Goal: Task Accomplishment & Management: Manage account settings

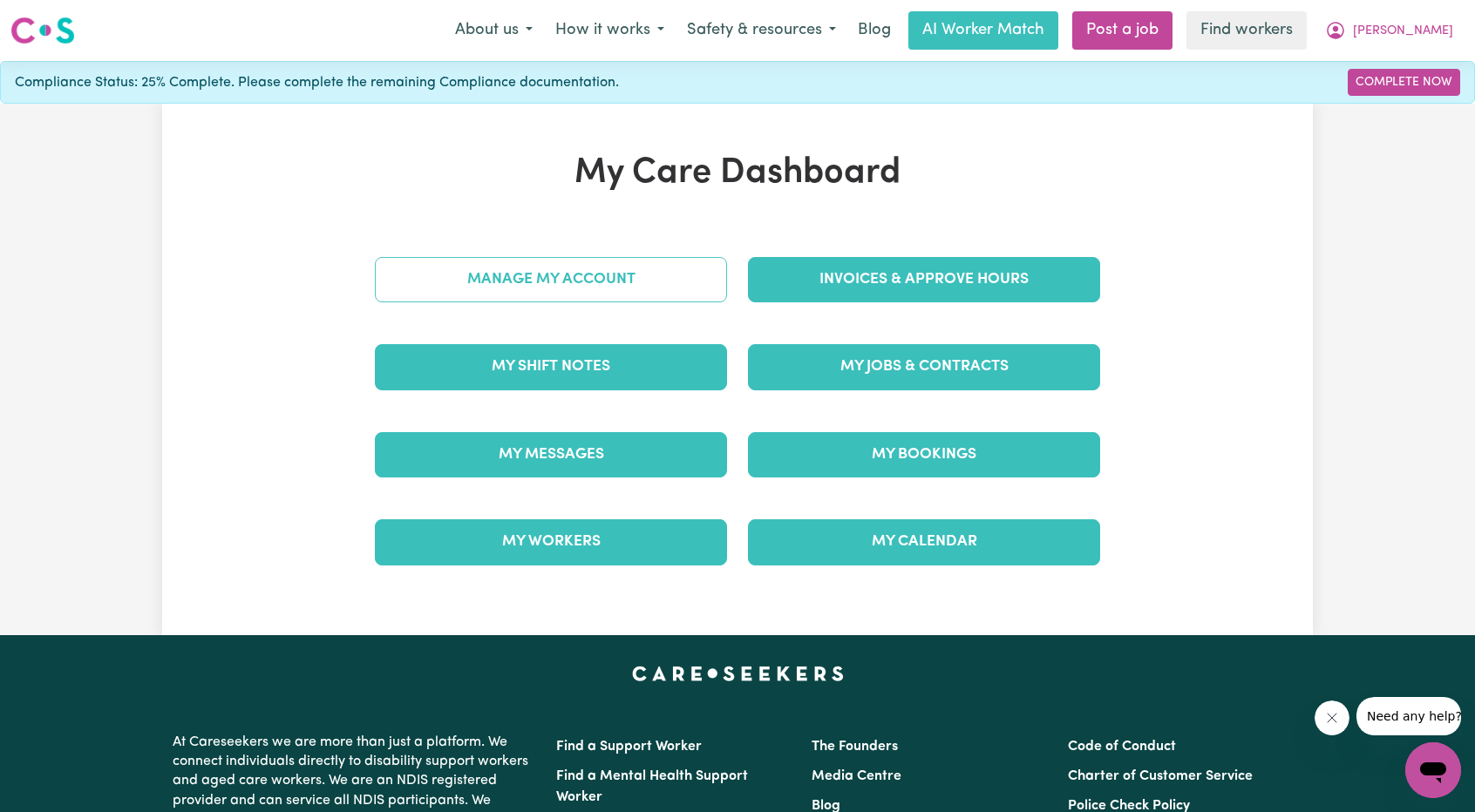
click at [608, 277] on link "Manage My Account" at bounding box center [550, 280] width 352 height 46
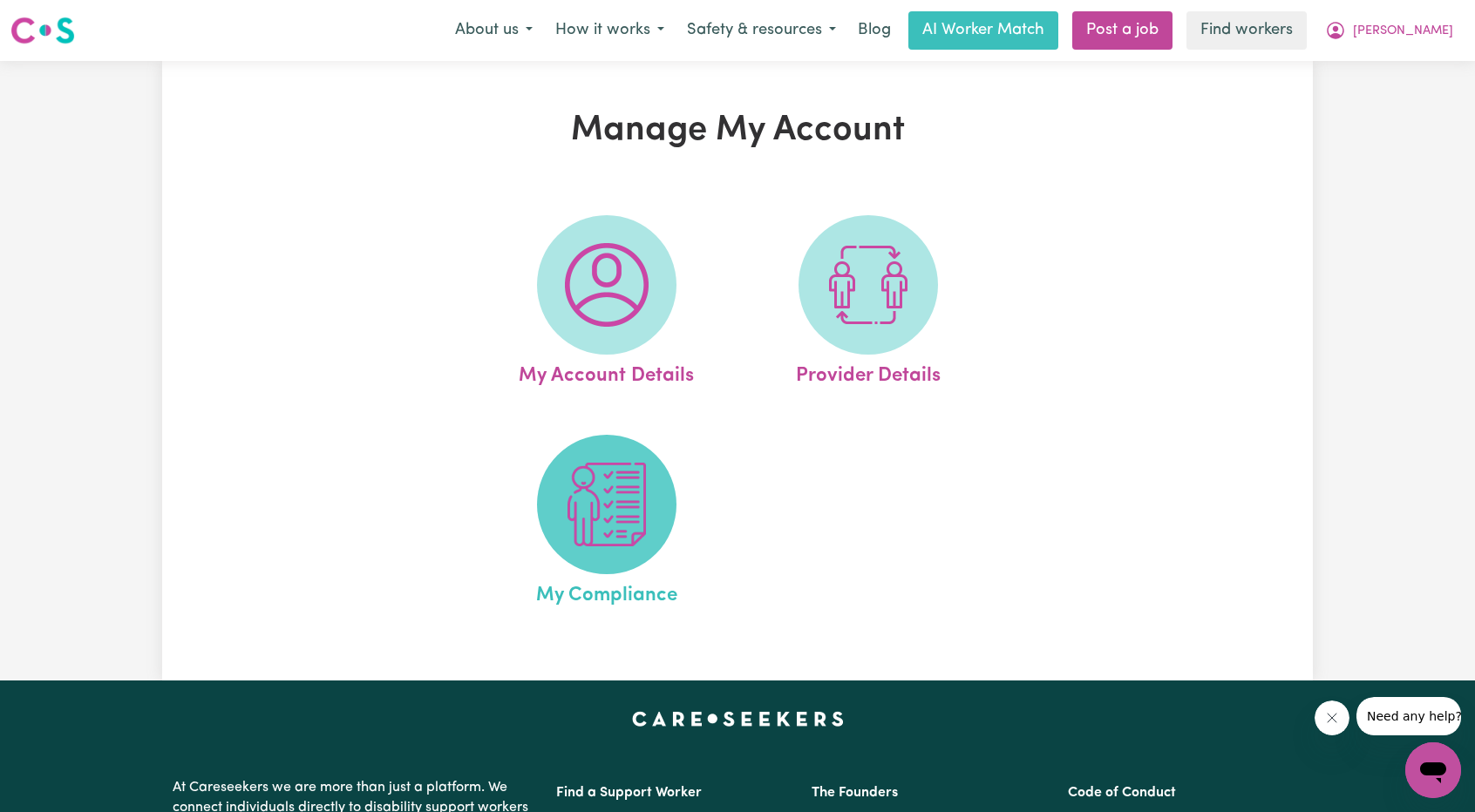
click at [558, 499] on span at bounding box center [606, 505] width 139 height 139
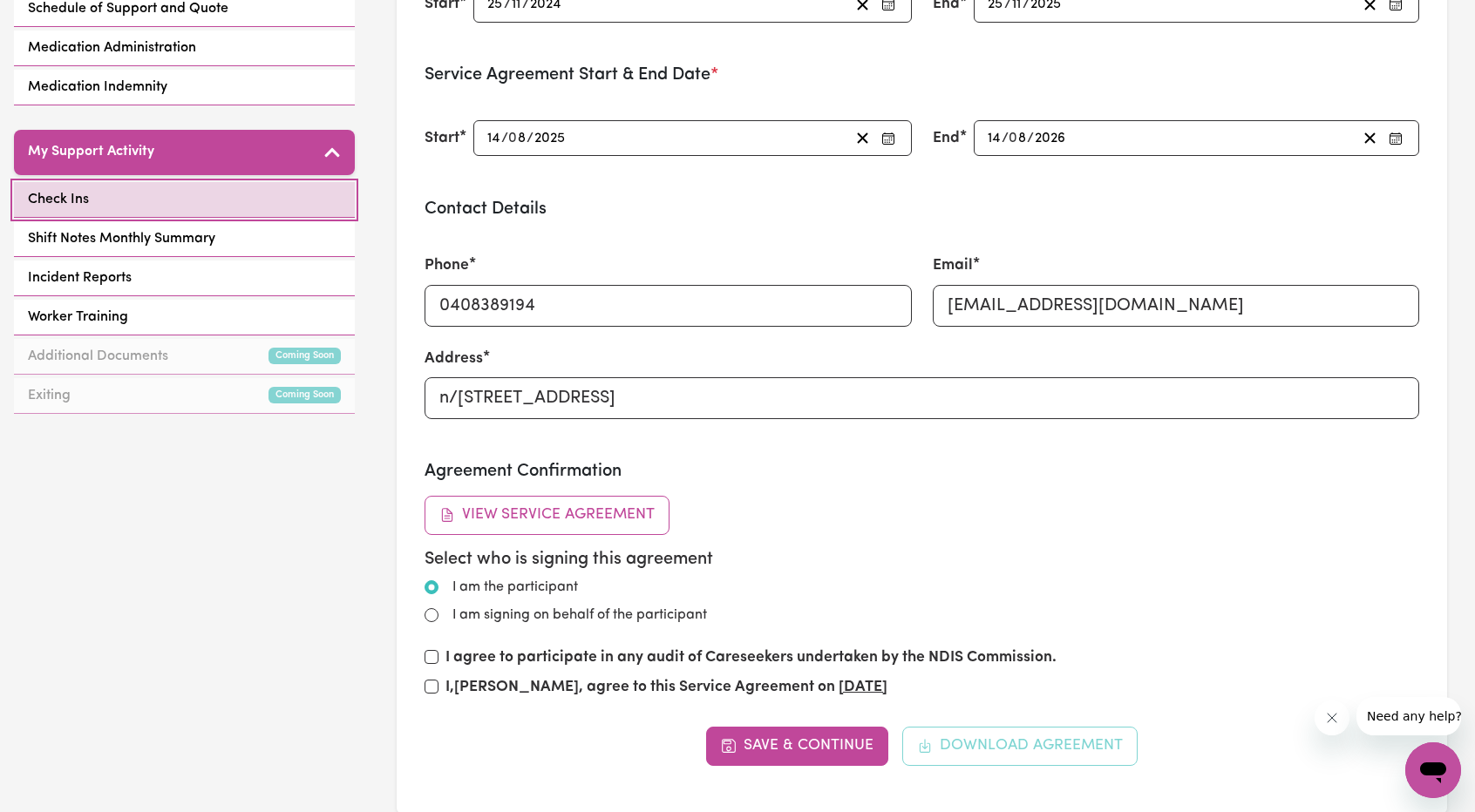
click at [206, 202] on link "Check Ins" at bounding box center [184, 200] width 341 height 36
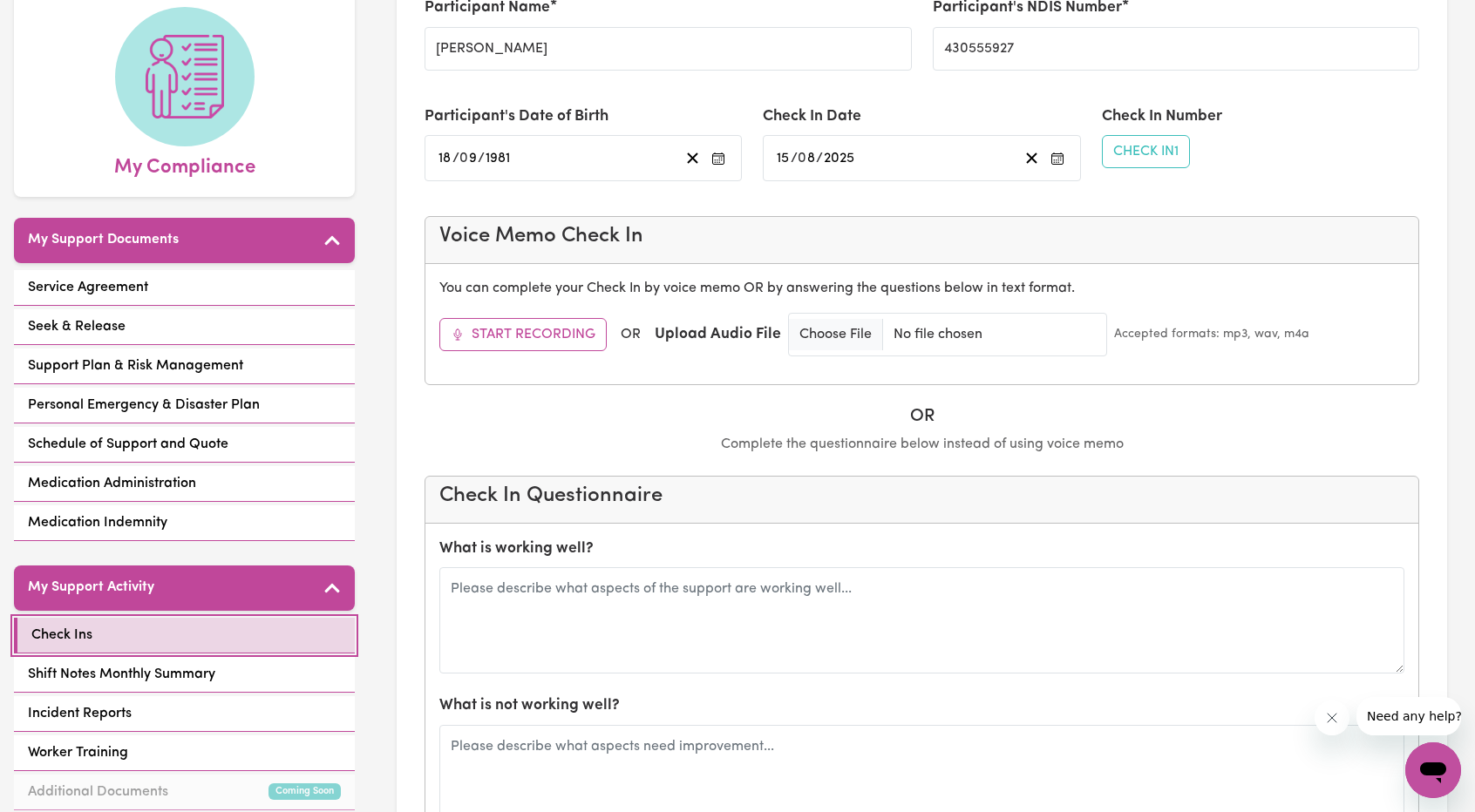
scroll to position [435, 0]
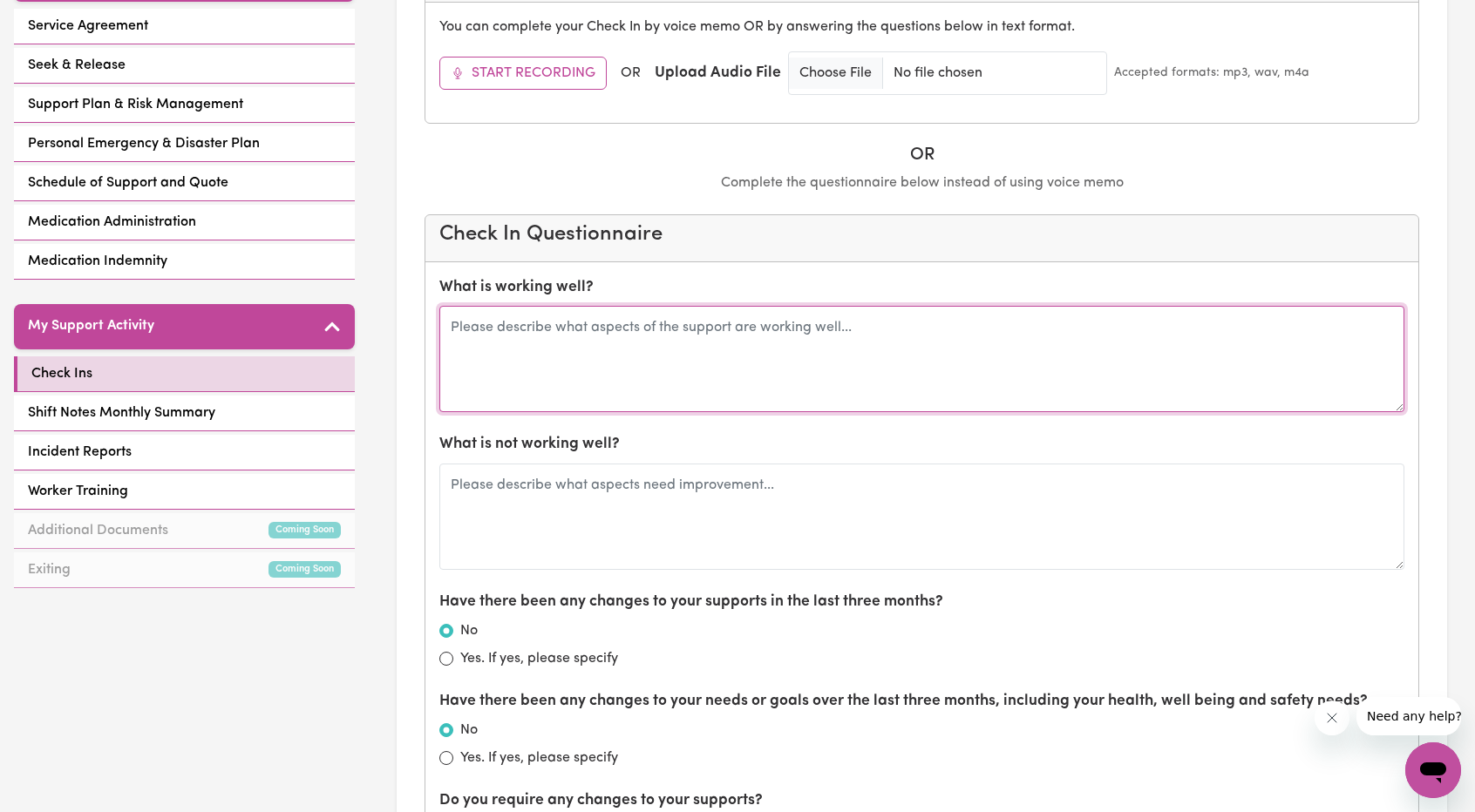
click at [776, 367] on textarea at bounding box center [921, 360] width 965 height 106
click at [765, 349] on textarea at bounding box center [921, 360] width 965 height 106
click at [765, 336] on textarea at bounding box center [921, 360] width 965 height 106
type textarea "M"
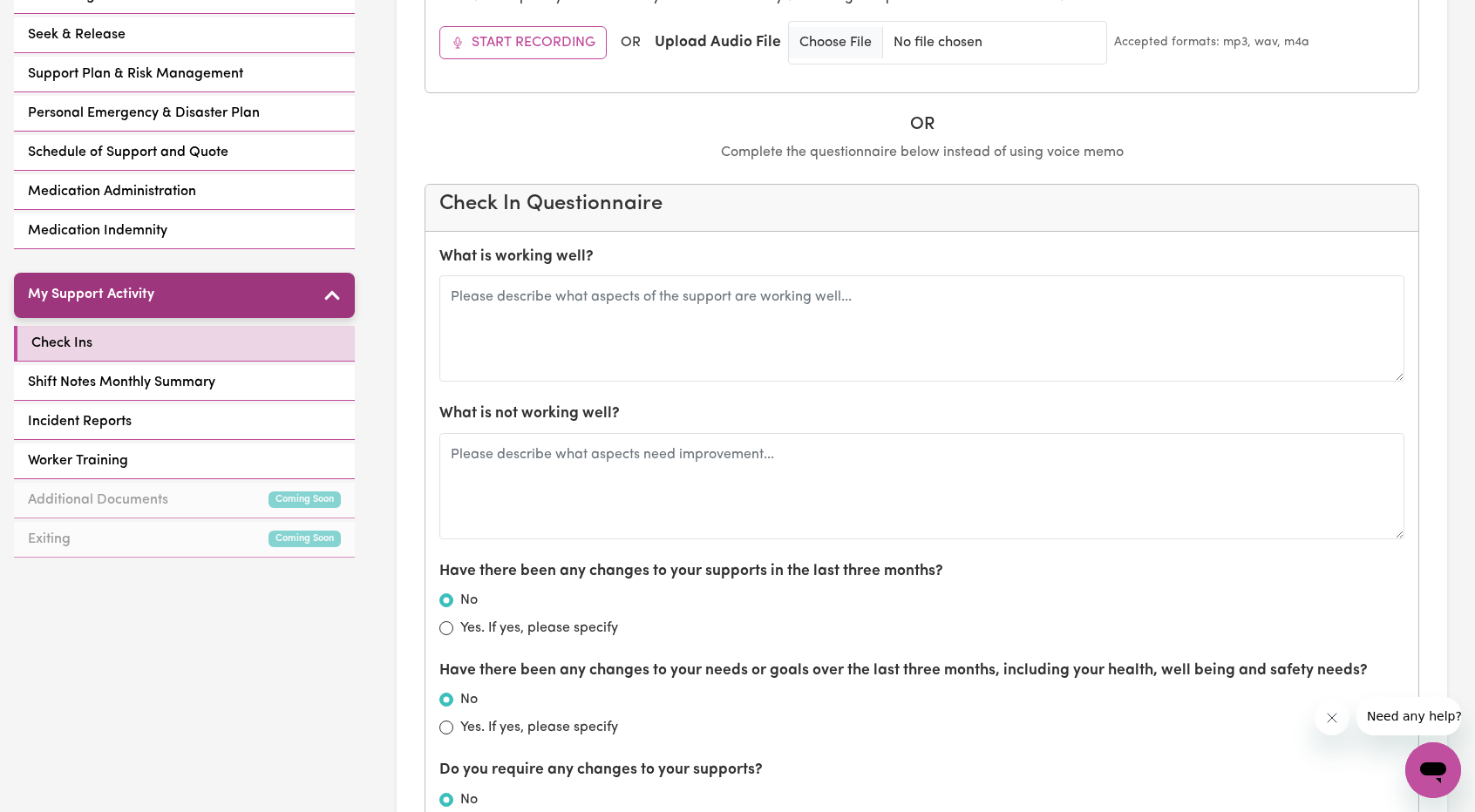
scroll to position [523, 0]
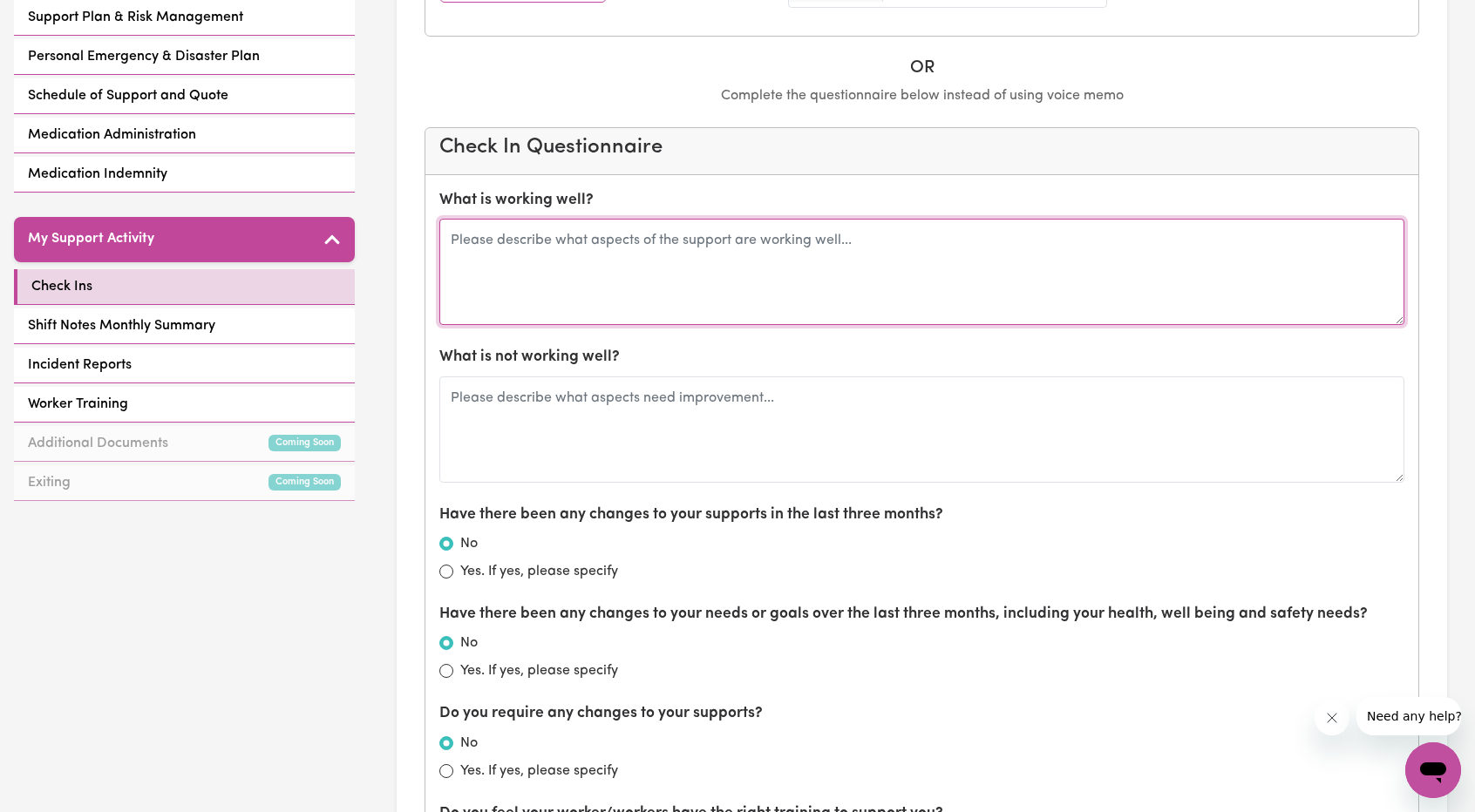
click at [522, 278] on textarea at bounding box center [921, 272] width 965 height 106
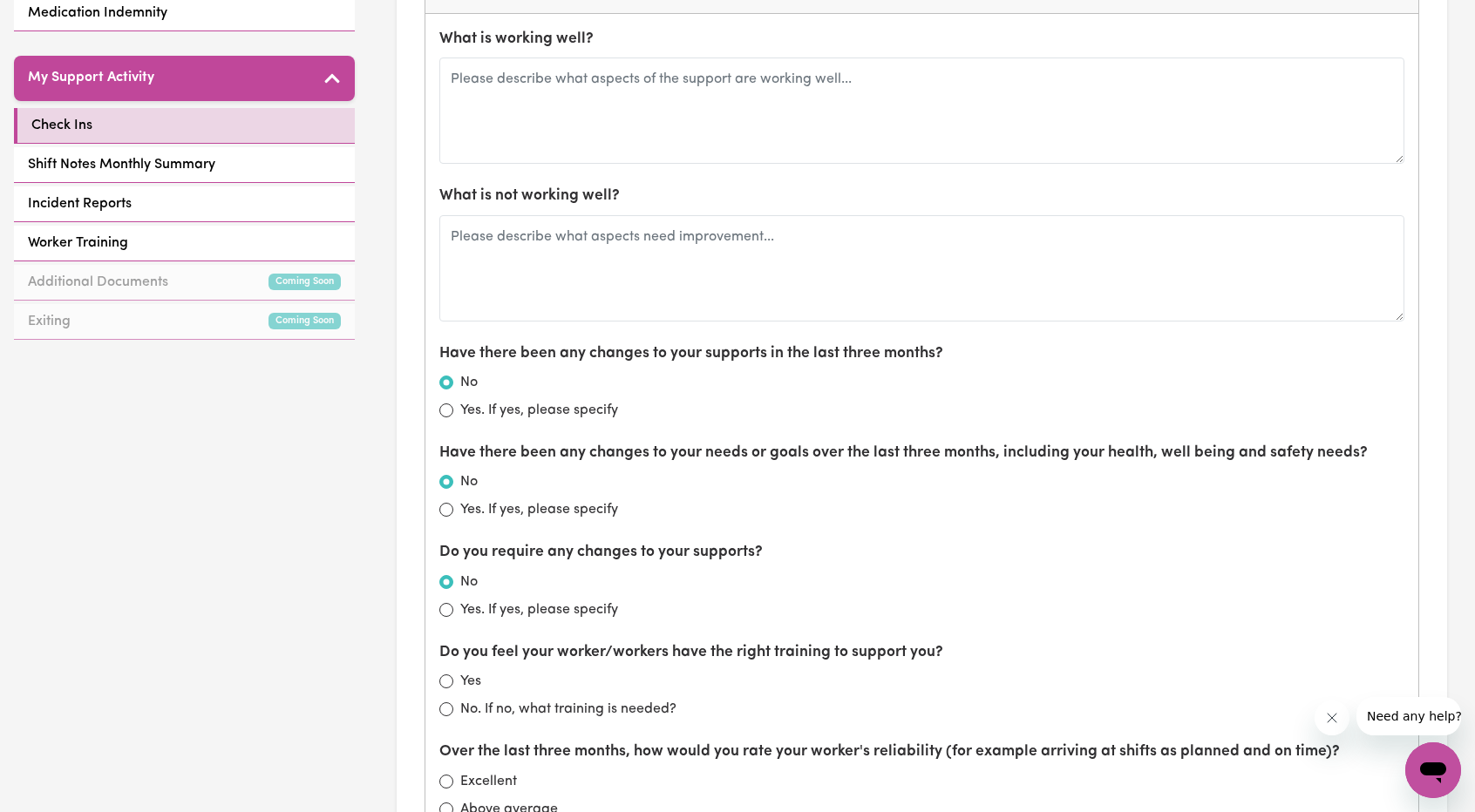
scroll to position [697, 0]
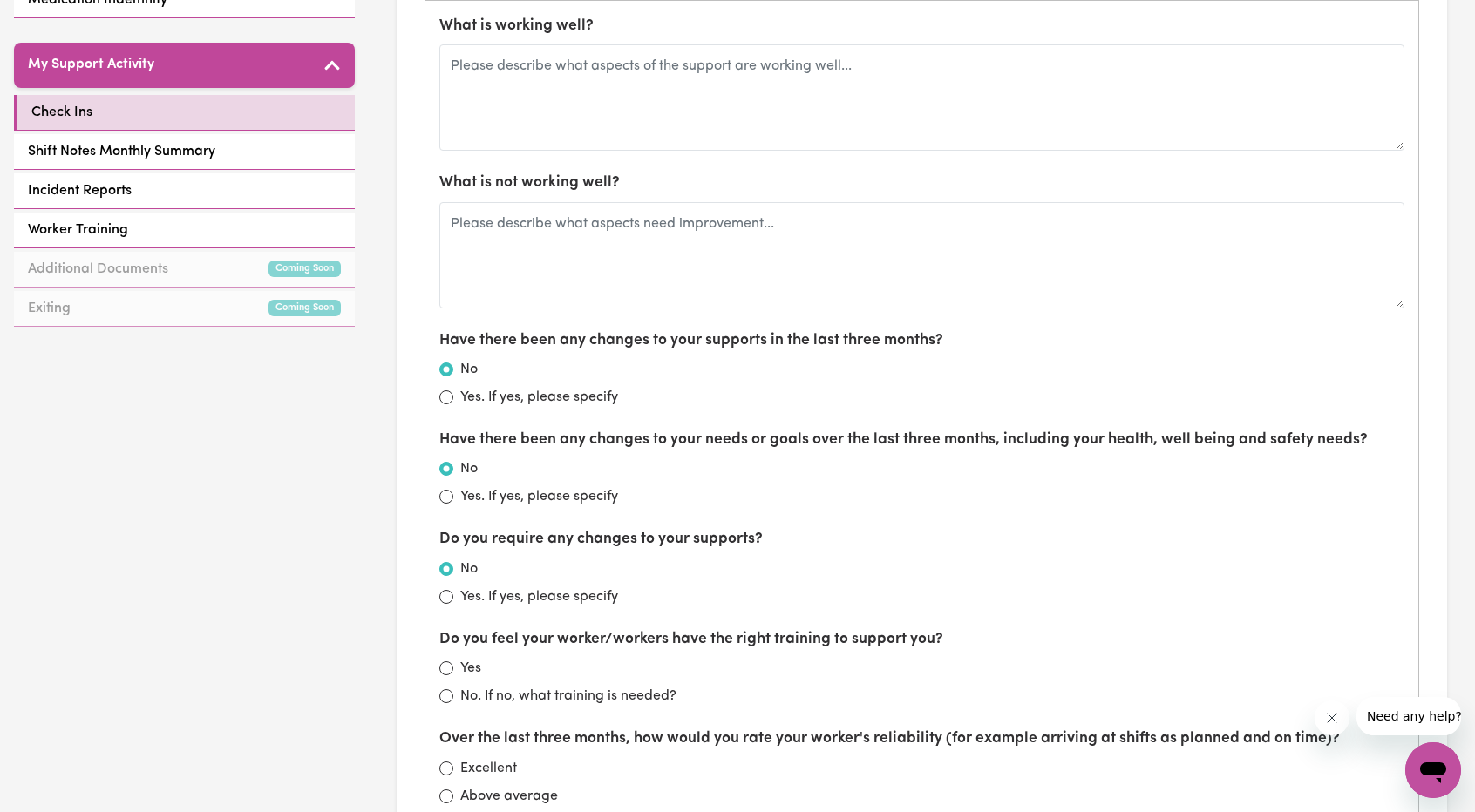
click at [548, 489] on label "Yes. If yes, please specify" at bounding box center [539, 497] width 157 height 21
click at [453, 489] on input "Yes. If yes, please specify" at bounding box center [446, 496] width 14 height 14
radio input "true"
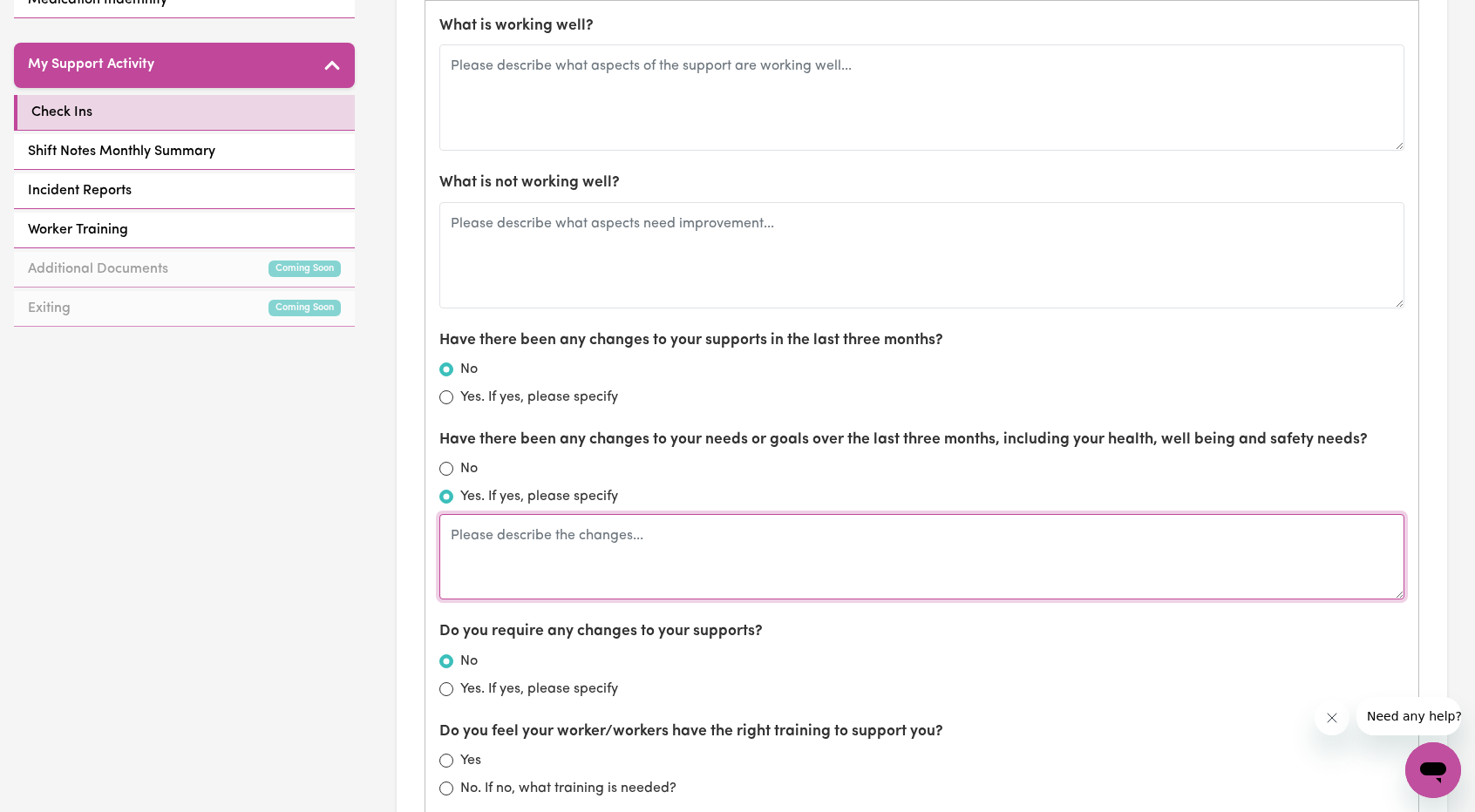
click at [541, 539] on textarea at bounding box center [921, 557] width 965 height 85
click at [880, 537] on textarea "put in internal review for equipment that was denied in current plan, 17/7," at bounding box center [921, 557] width 965 height 85
click at [974, 567] on textarea "put in internal review for equipment that was denied in current plan 17/7," at bounding box center [921, 557] width 965 height 85
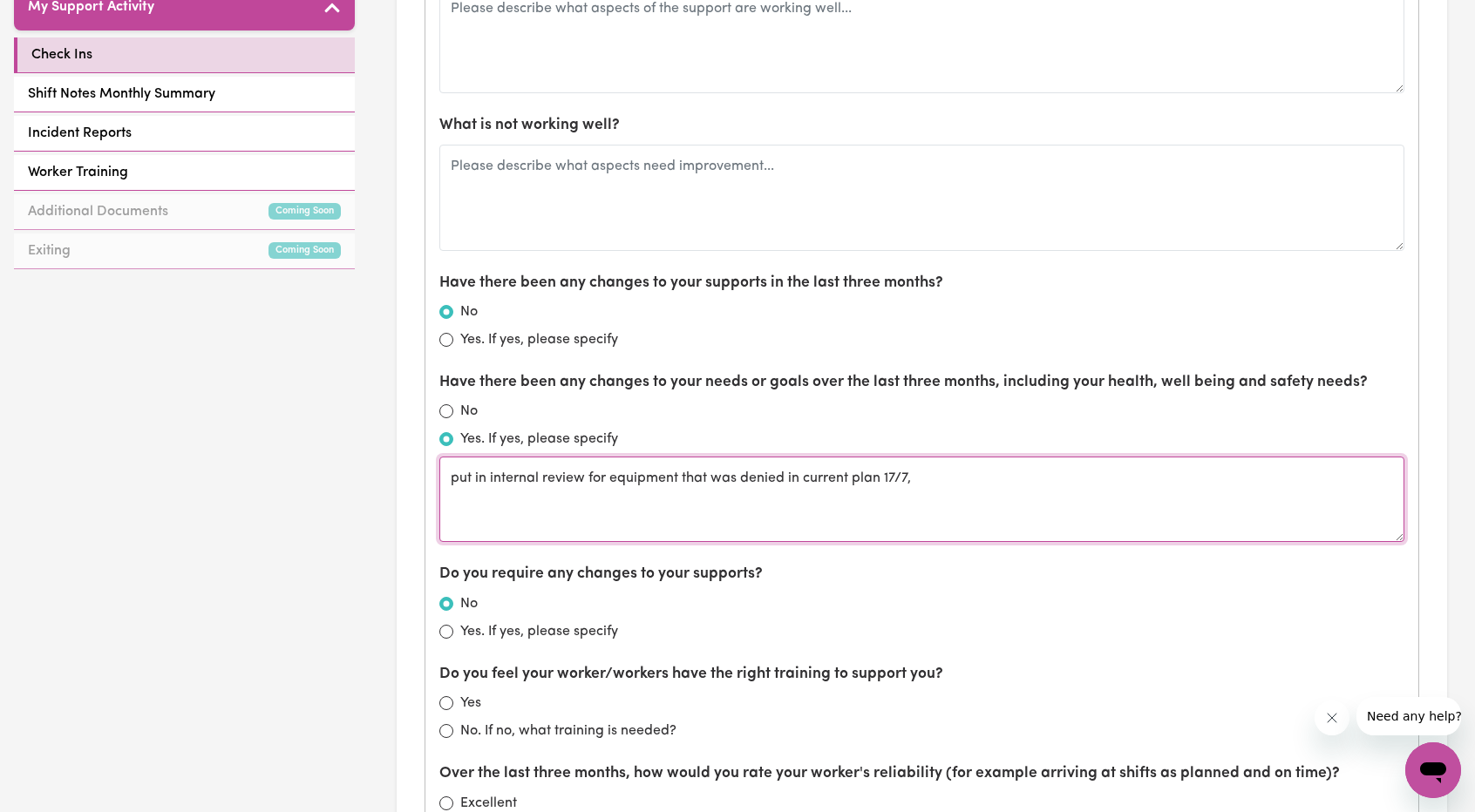
scroll to position [872, 0]
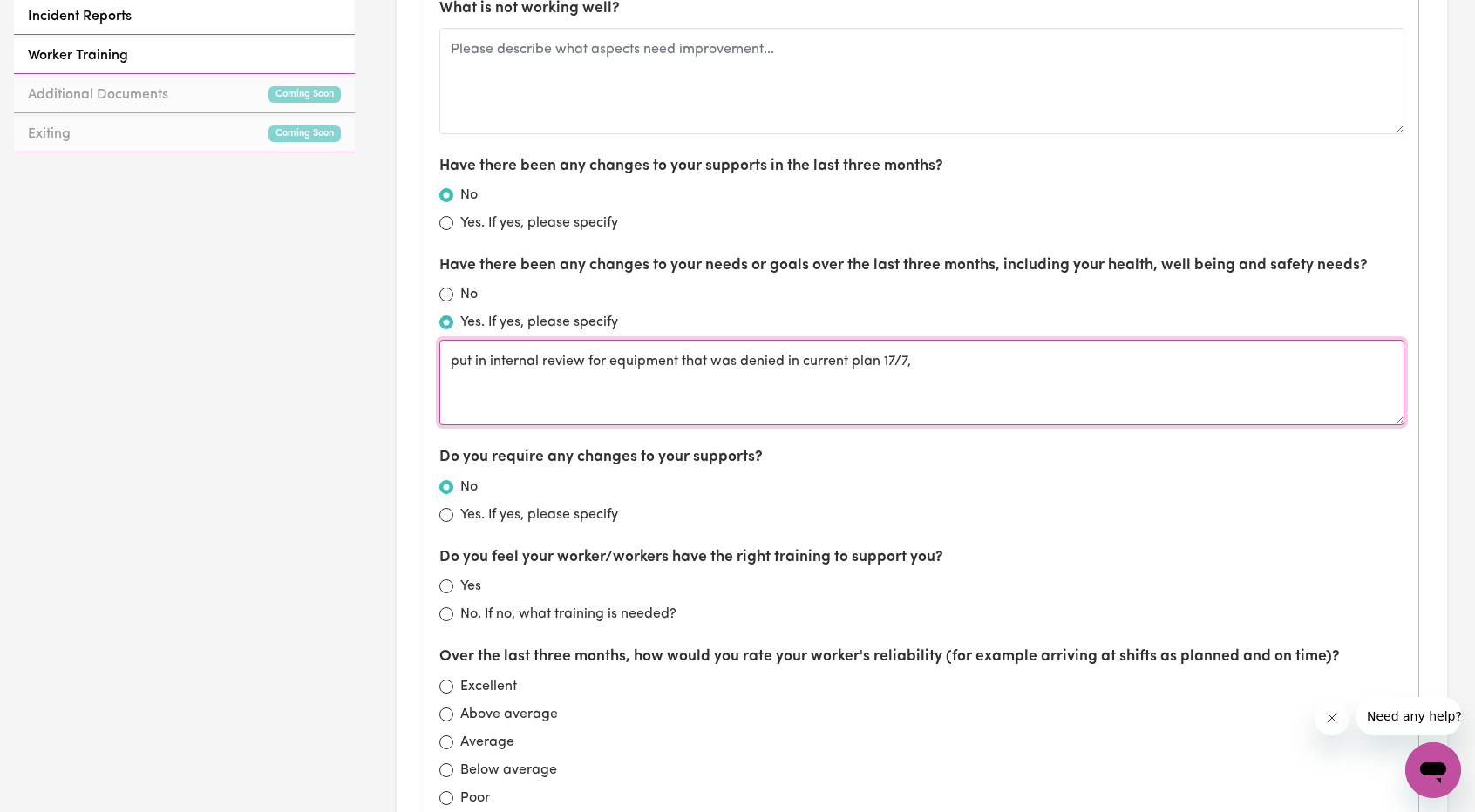
click at [946, 367] on textarea "put in internal review for equipment that was denied in current plan 17/7," at bounding box center [921, 382] width 965 height 85
drag, startPoint x: 455, startPoint y: 357, endPoint x: 395, endPoint y: 360, distance: 60.1
click at [396, 360] on div "Check Ins Participant Name Julie Sutherland Participant's NDIS Number 430555927…" at bounding box center [922, 351] width 1106 height 2324
click at [1187, 357] on textarea "Put in internal review for equipment that was denied in current plan 17/7, stil…" at bounding box center [921, 382] width 965 height 85
drag, startPoint x: 1124, startPoint y: 366, endPoint x: 1109, endPoint y: 374, distance: 17.0
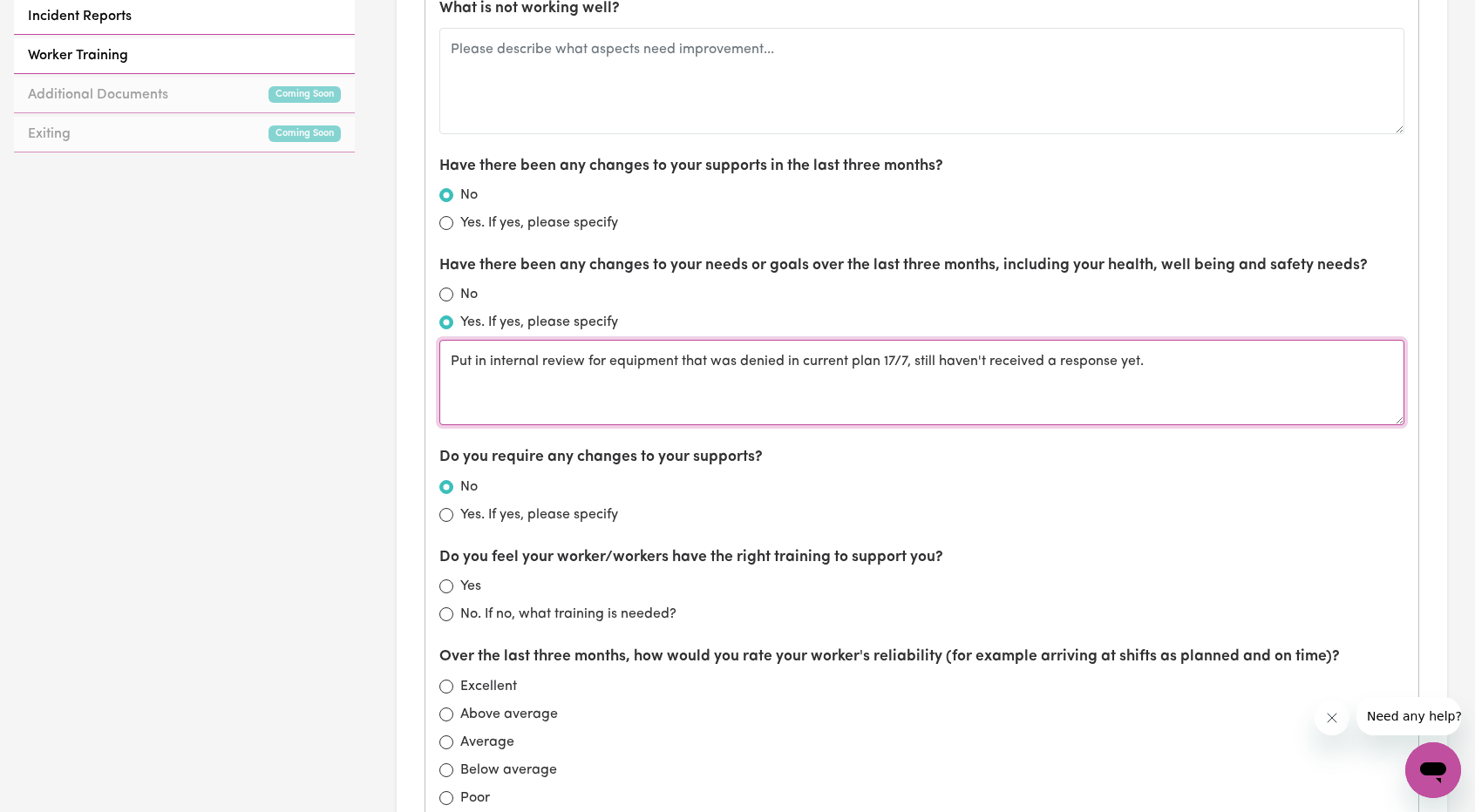
click at [1111, 371] on textarea "Put in internal review for equipment that was denied in current plan 17/7, stil…" at bounding box center [921, 382] width 965 height 85
click at [1163, 380] on textarea "Put in internal review for equipment that was denied in current plan 17/7, stil…" at bounding box center [921, 382] width 965 height 85
drag, startPoint x: 1163, startPoint y: 380, endPoint x: 358, endPoint y: 369, distance: 805.1
click at [358, 369] on div "GO TO DASHBOARD My Compliance My Support Documents Service Agreement Seek & Rel…" at bounding box center [737, 351] width 1475 height 2324
click at [917, 397] on textarea "Put in internal review for equipment that was denied in current plan 17/7, stil…" at bounding box center [921, 382] width 965 height 85
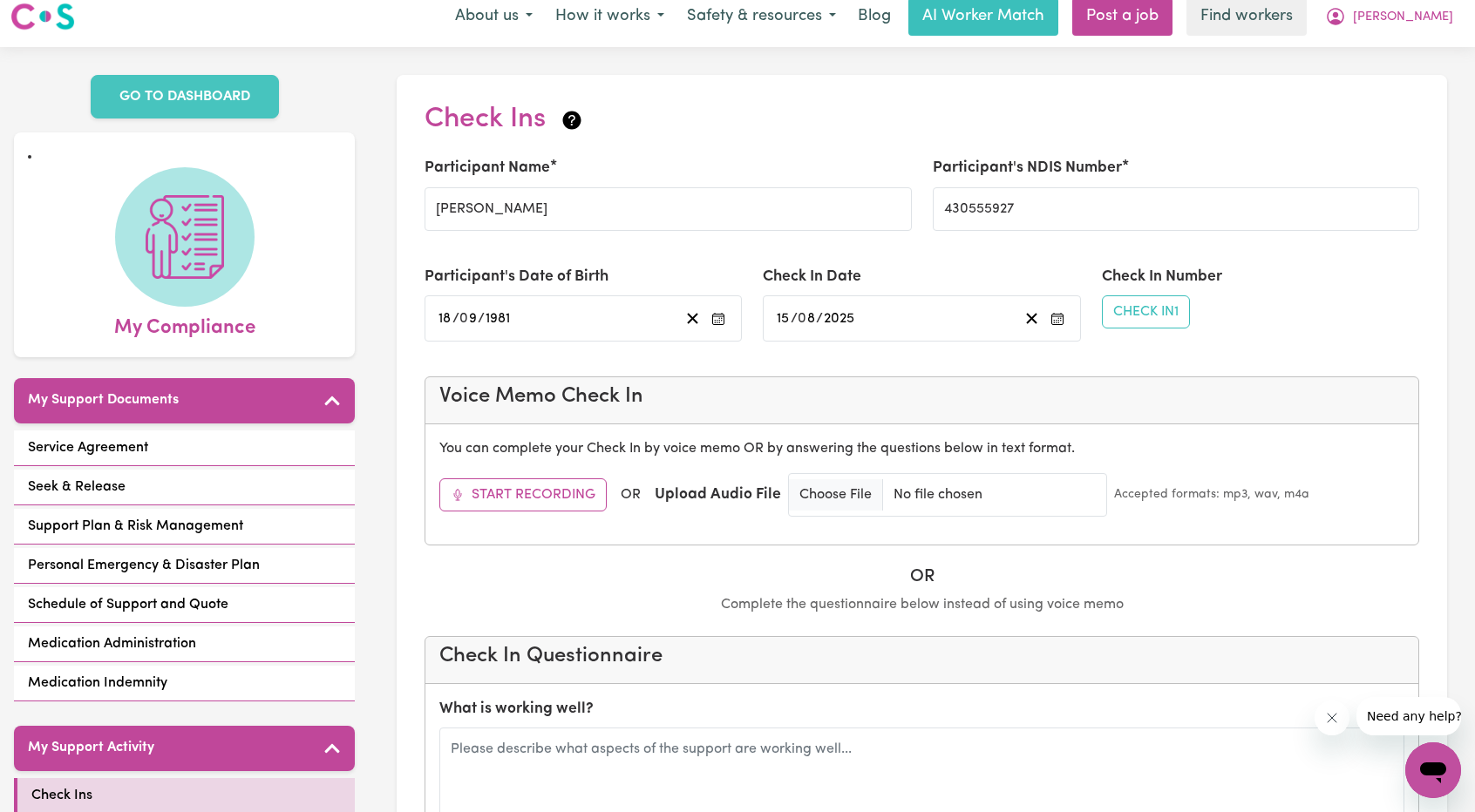
scroll to position [0, 0]
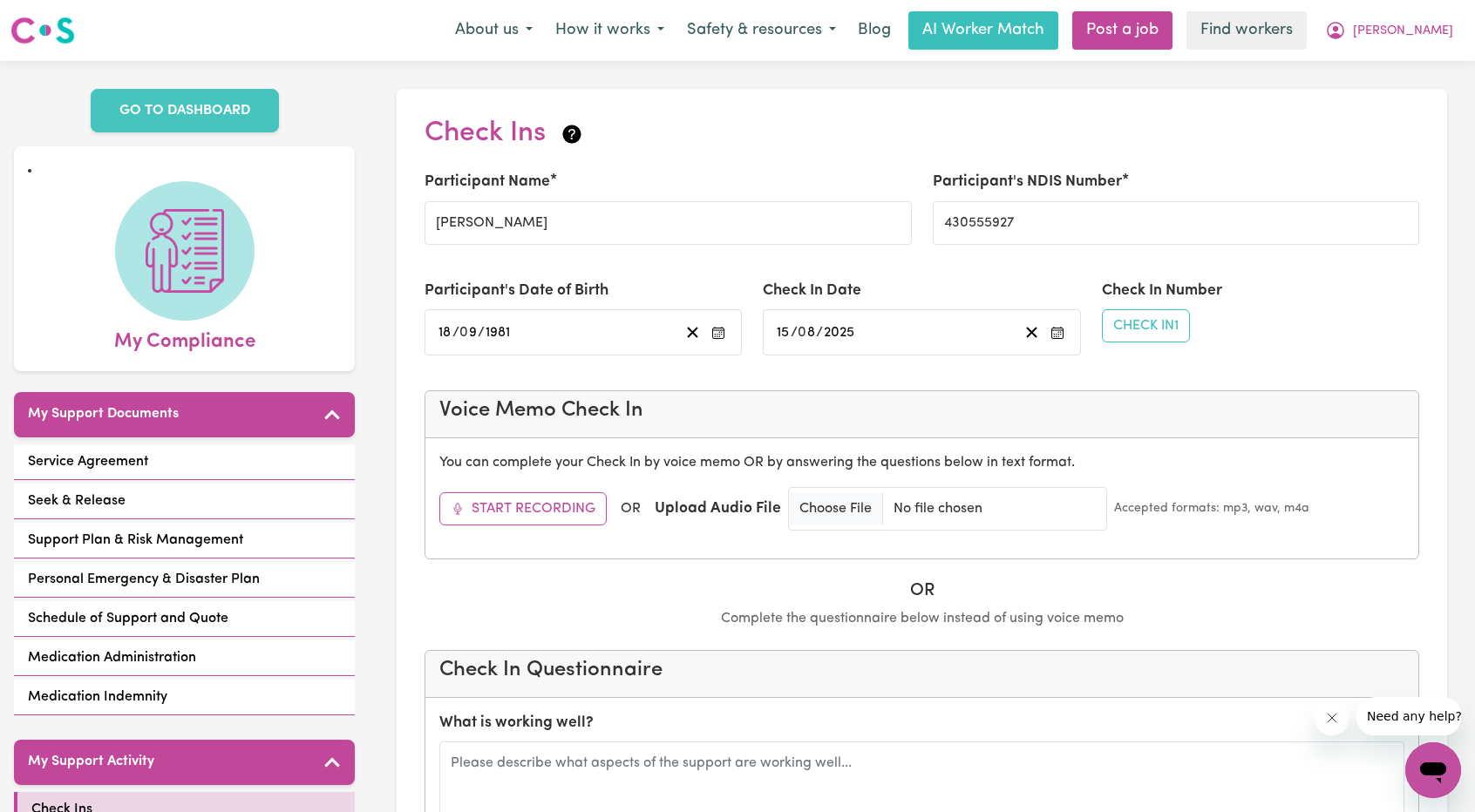
type textarea "Put in internal review for equipment that was denied in current plan 17/7, stil…"
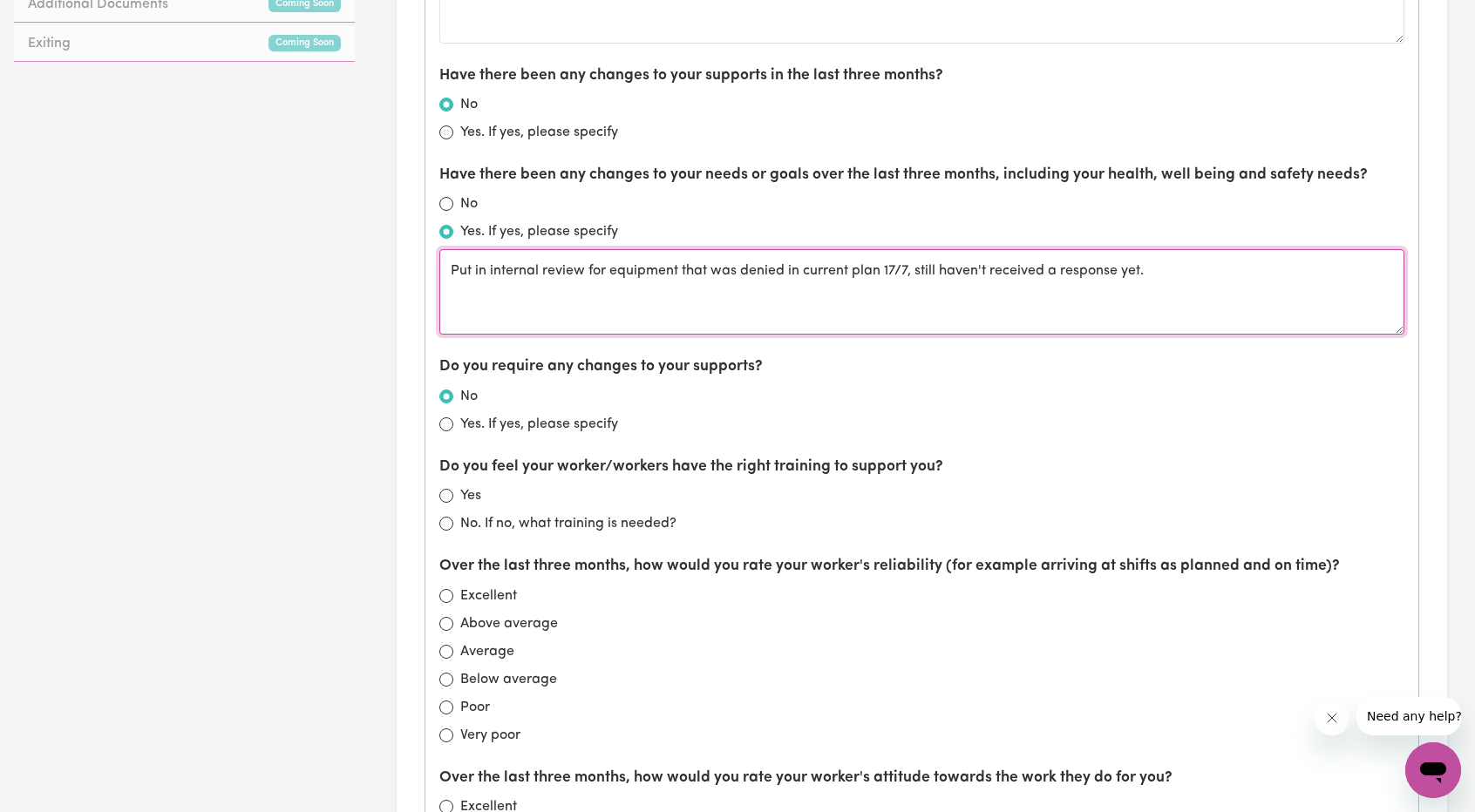
scroll to position [959, 0]
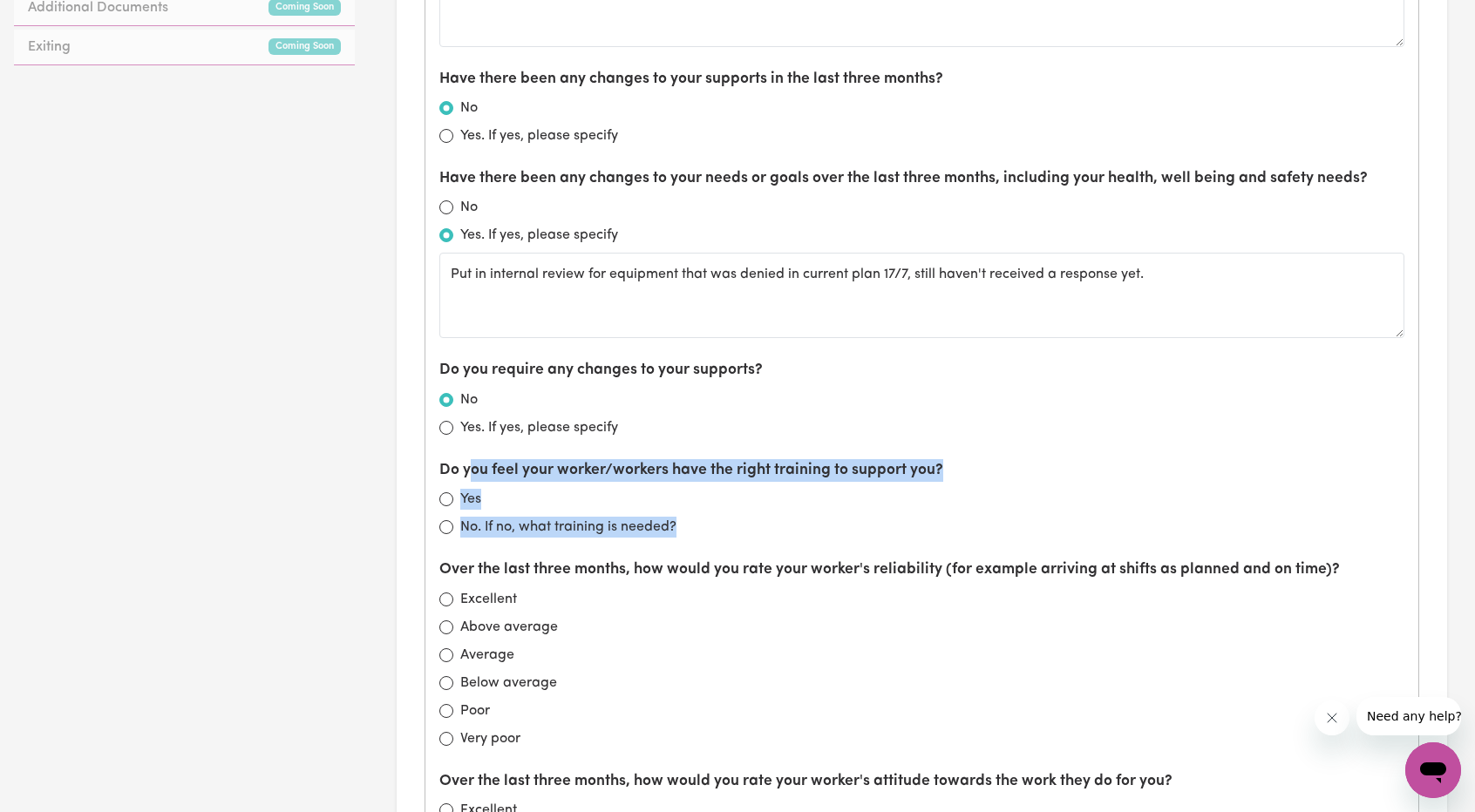
drag, startPoint x: 707, startPoint y: 524, endPoint x: 470, endPoint y: 467, distance: 243.8
click at [469, 468] on div "Do you feel your worker/workers have the right training to support you? Yes No.…" at bounding box center [921, 498] width 965 height 79
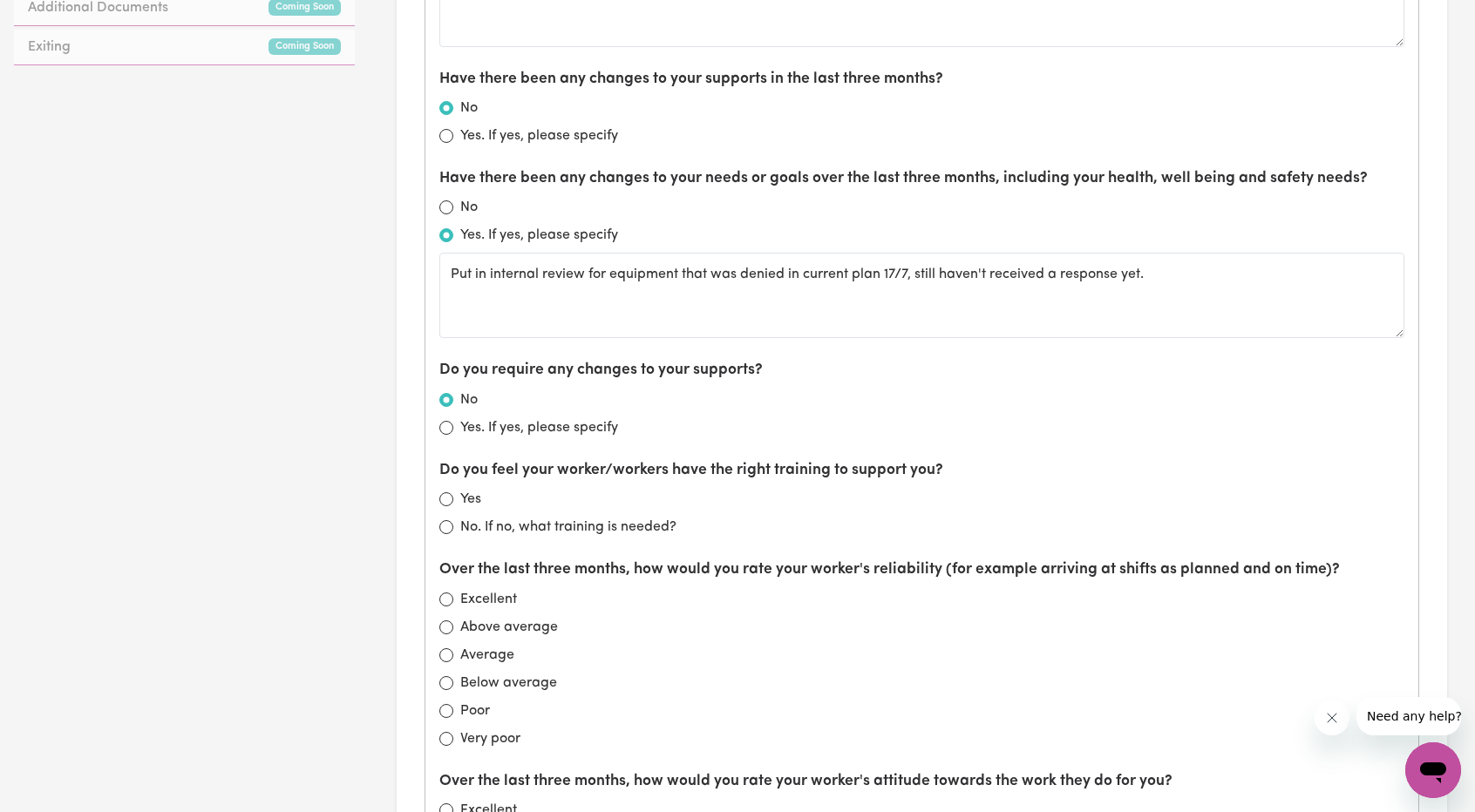
drag, startPoint x: 683, startPoint y: 510, endPoint x: 699, endPoint y: 513, distance: 16.3
click at [685, 508] on div "Do you feel your worker/workers have the right training to support you? Yes No.…" at bounding box center [921, 498] width 965 height 79
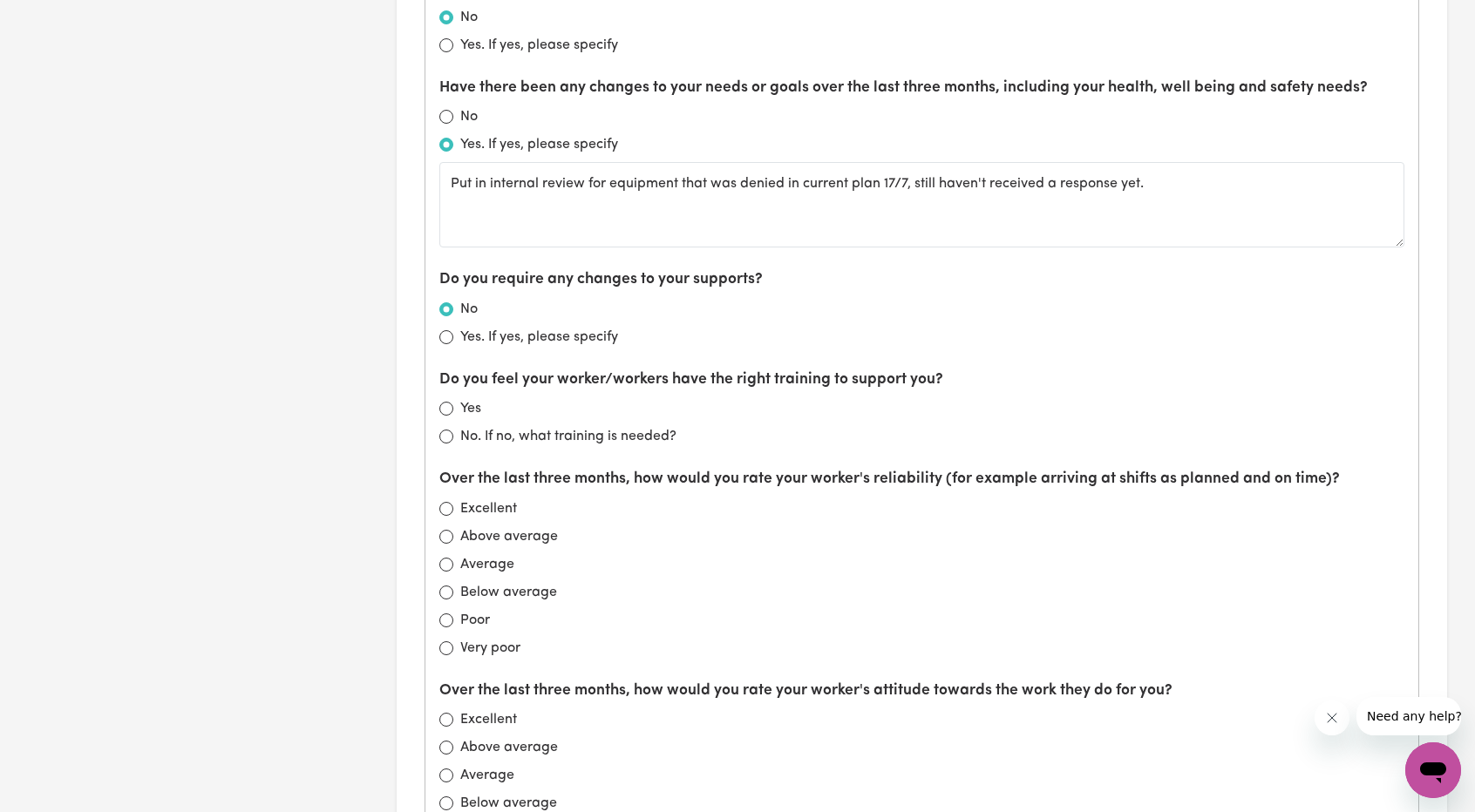
scroll to position [1046, 0]
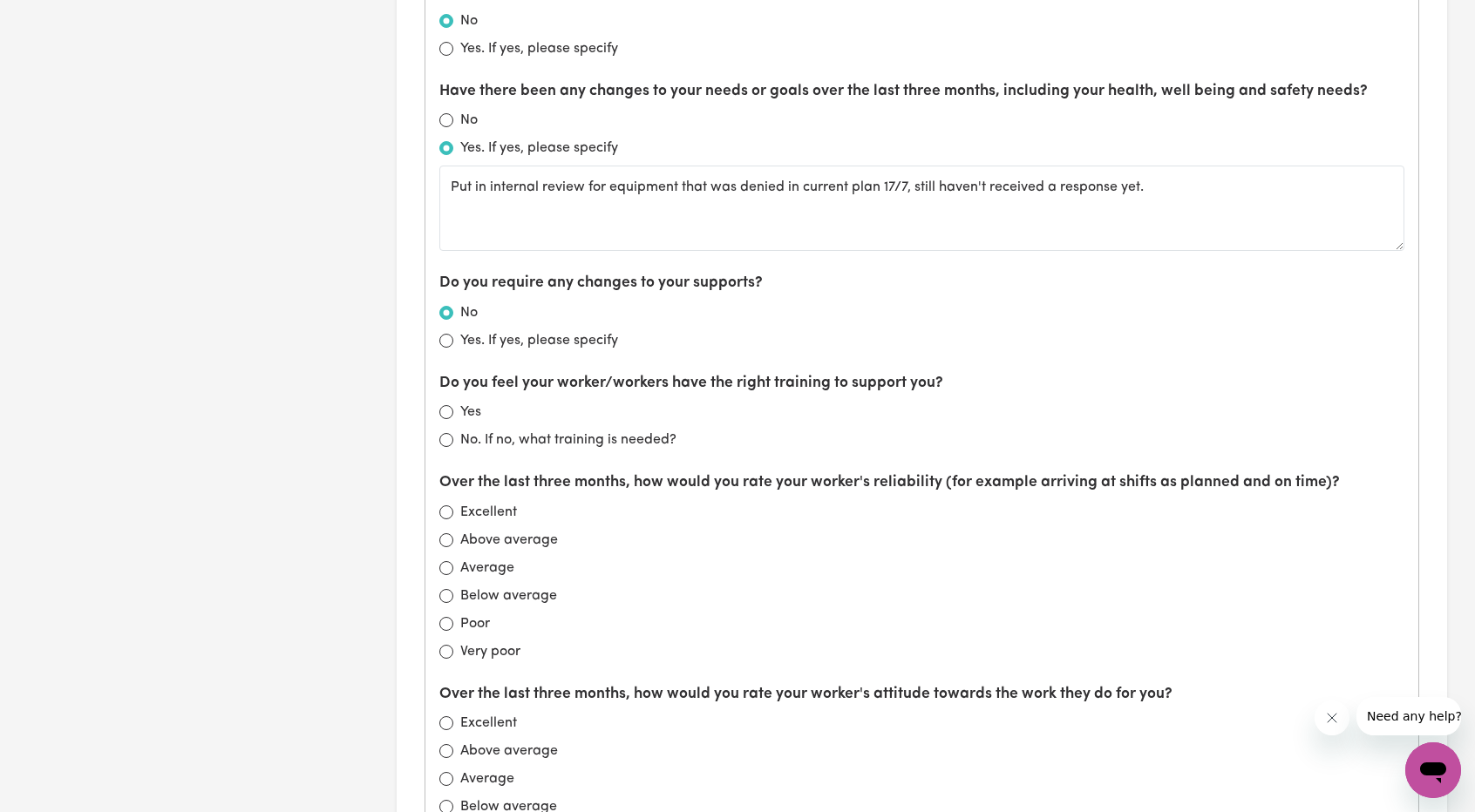
click at [695, 414] on div "Yes" at bounding box center [921, 413] width 965 height 21
click at [686, 447] on div "What is working well? What is not working well? Have there been any changes to …" at bounding box center [921, 408] width 993 height 1513
drag, startPoint x: 687, startPoint y: 434, endPoint x: 732, endPoint y: 431, distance: 45.1
click at [732, 431] on div "No. If no, what training is needed?" at bounding box center [921, 440] width 965 height 21
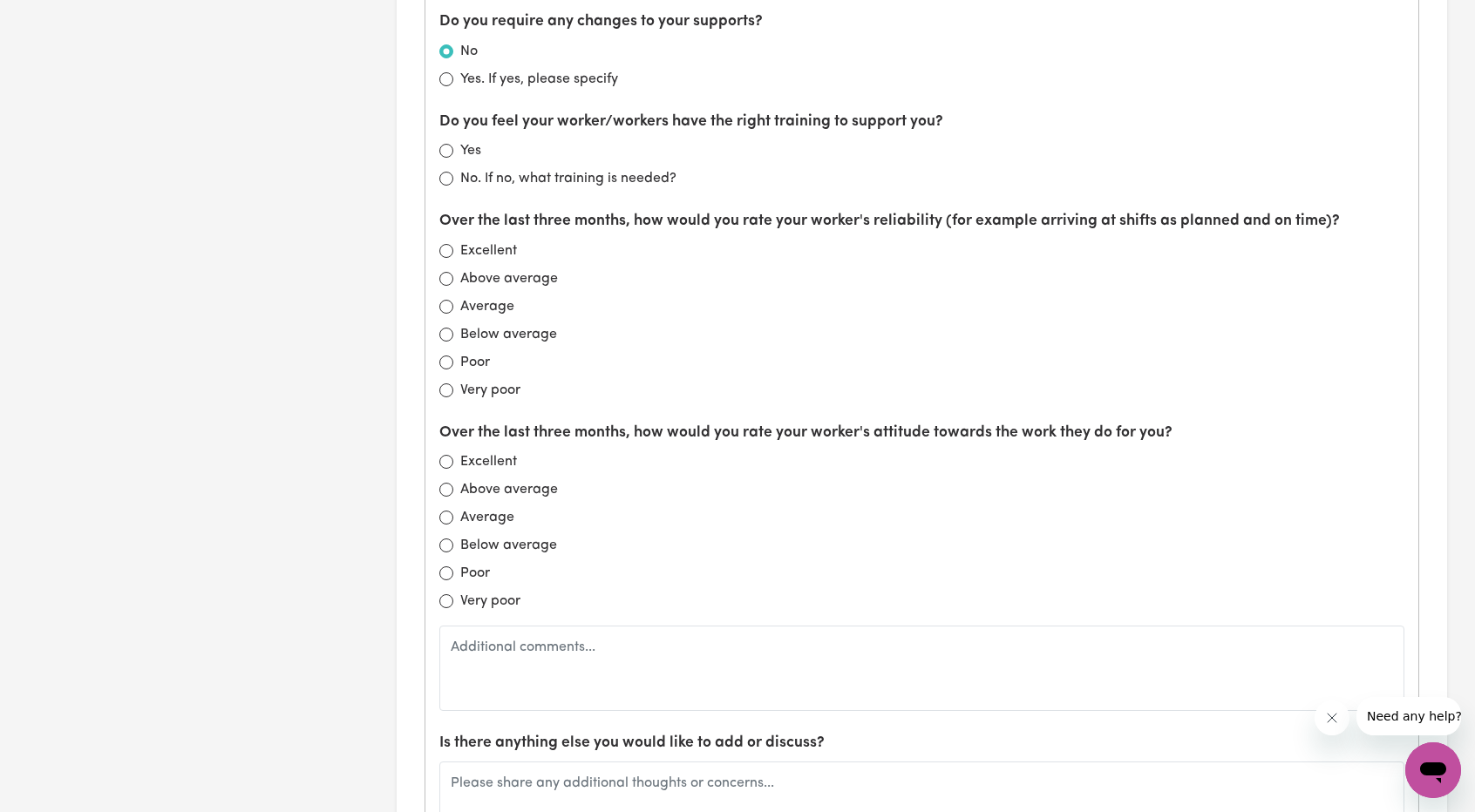
scroll to position [1569, 0]
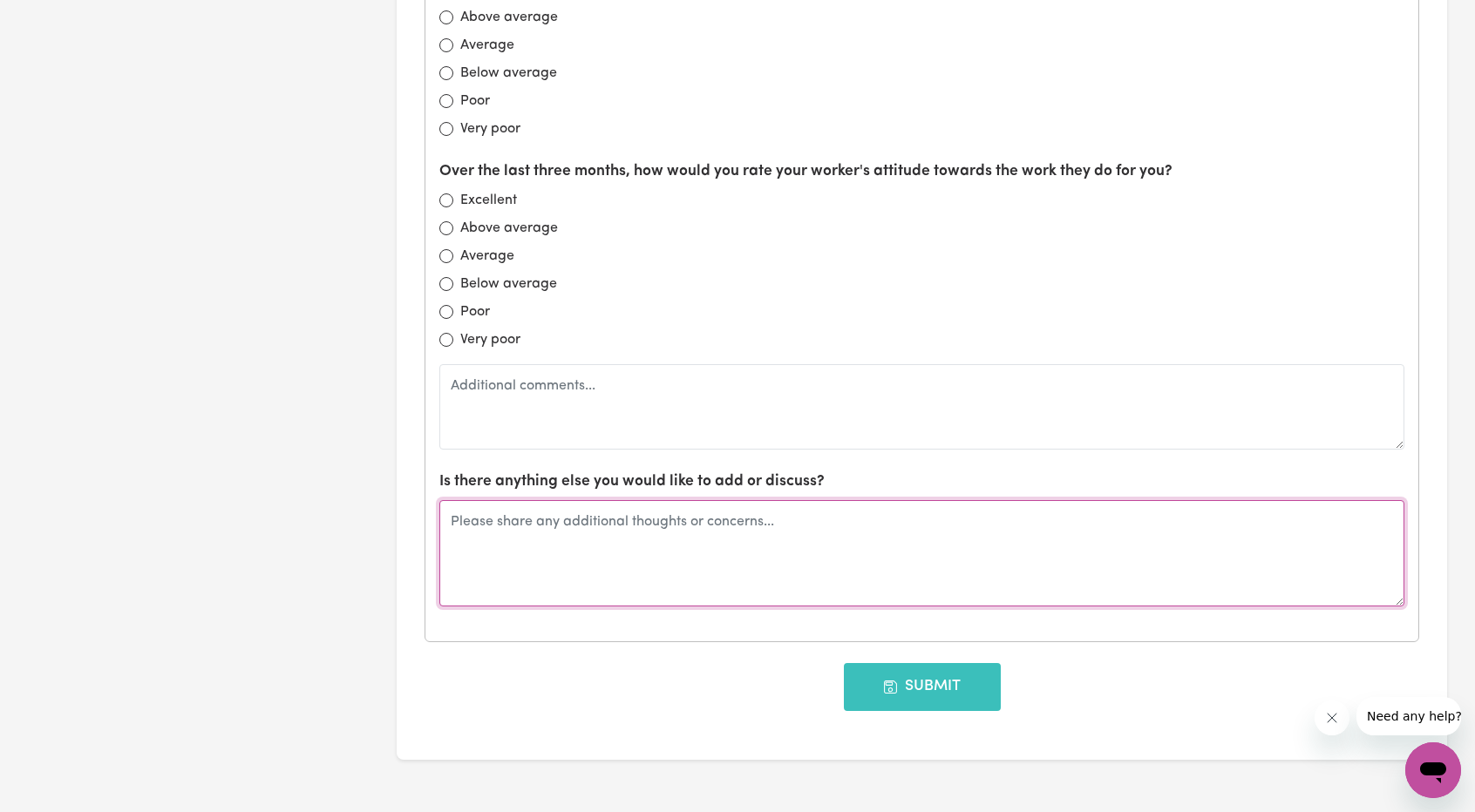
click at [698, 571] on textarea at bounding box center [921, 553] width 965 height 106
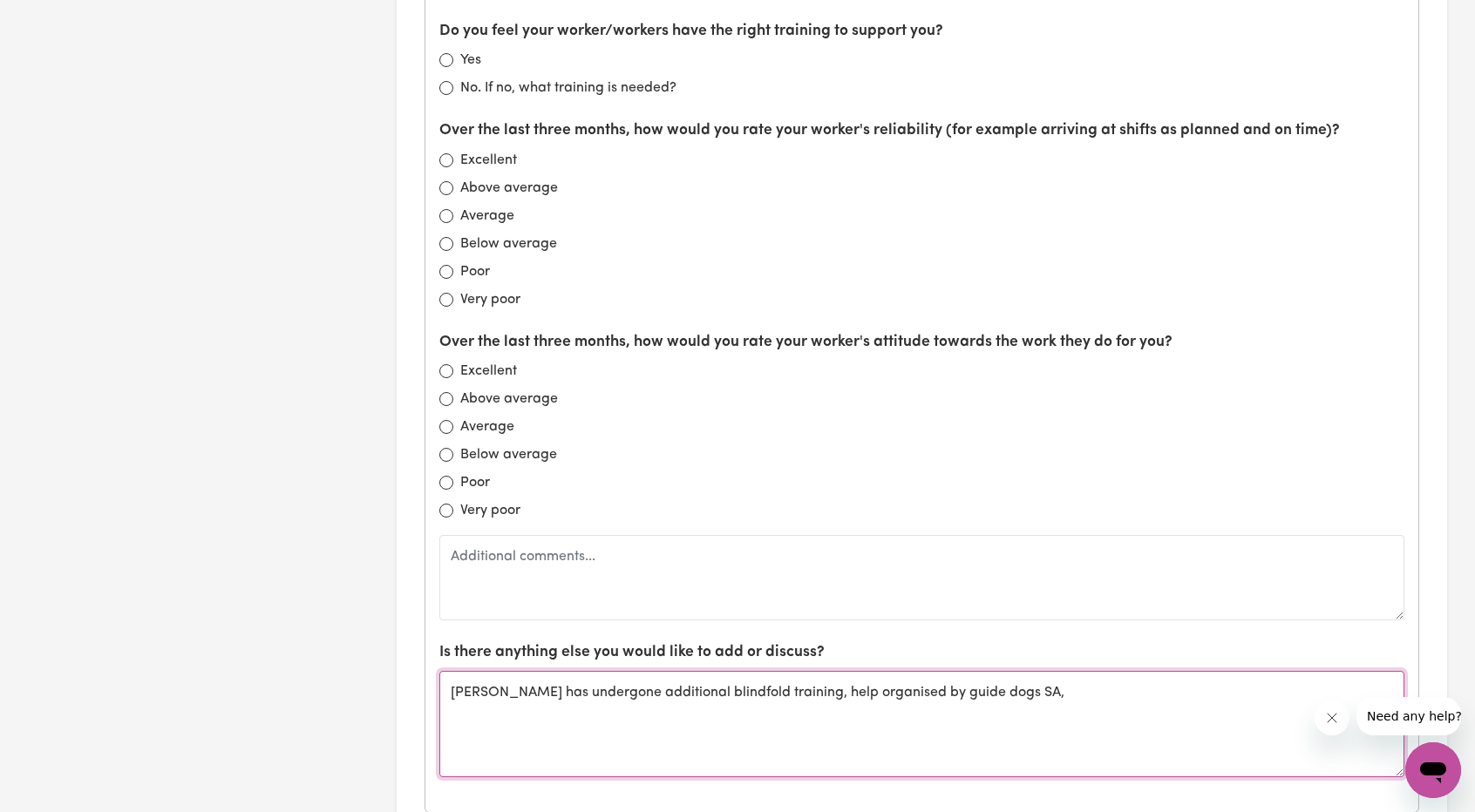
scroll to position [1220, 0]
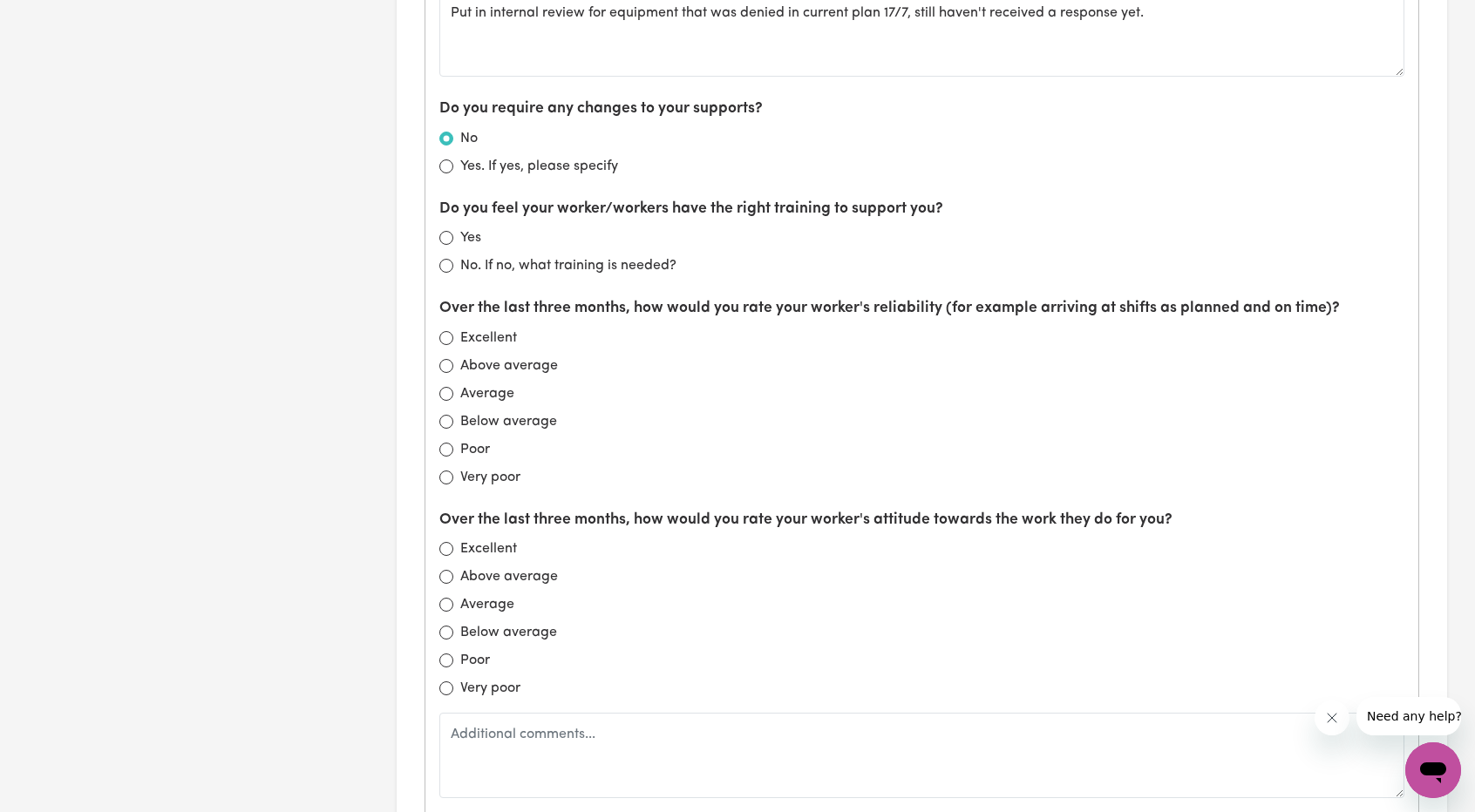
type textarea "Winston has undergone additional blindfold training, help organised by guide do…"
click at [444, 240] on input "Yes" at bounding box center [446, 237] width 14 height 14
radio input "true"
click at [487, 366] on label "Above average" at bounding box center [508, 366] width 98 height 21
click at [453, 366] on input "Above average" at bounding box center [446, 366] width 14 height 14
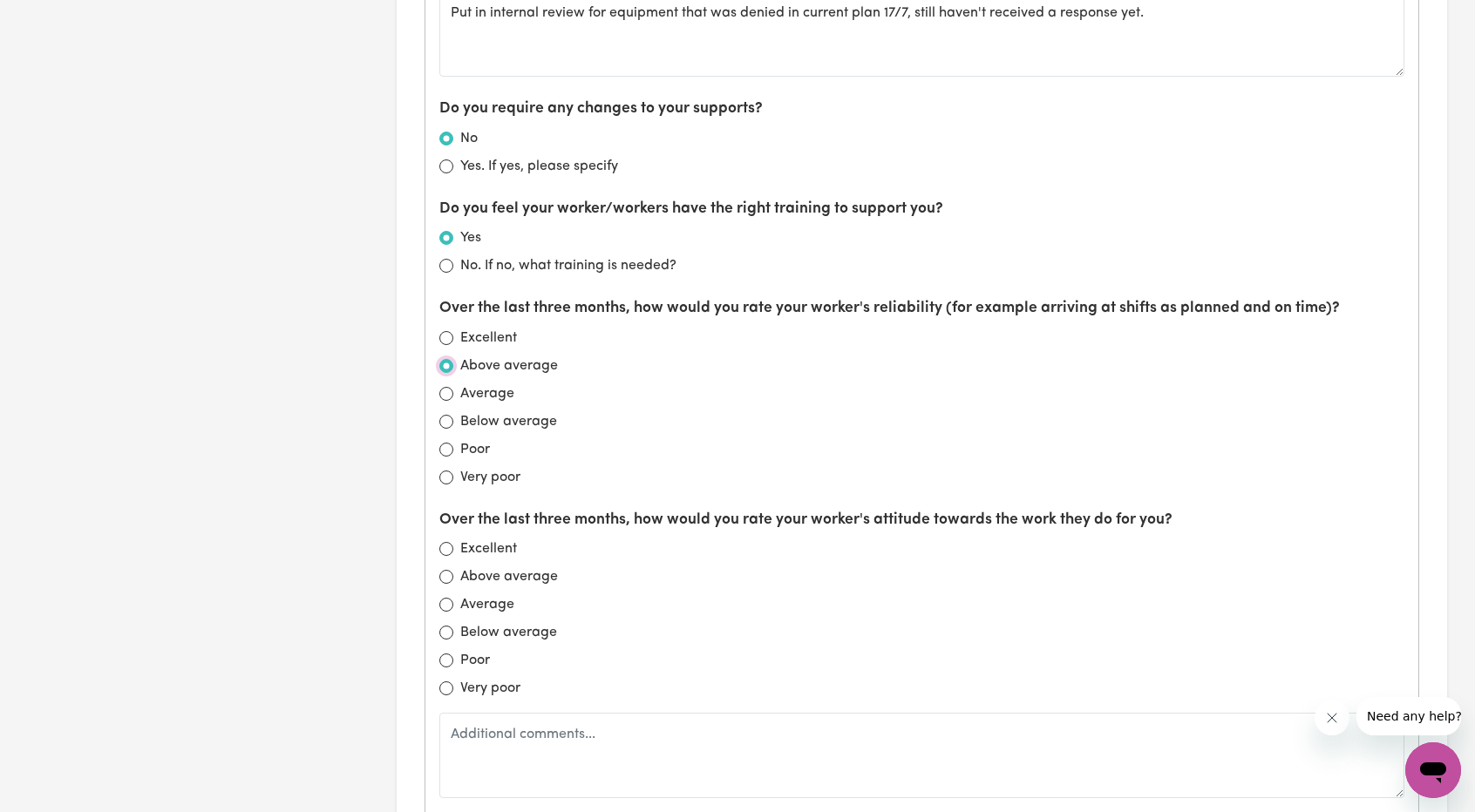
radio input "true"
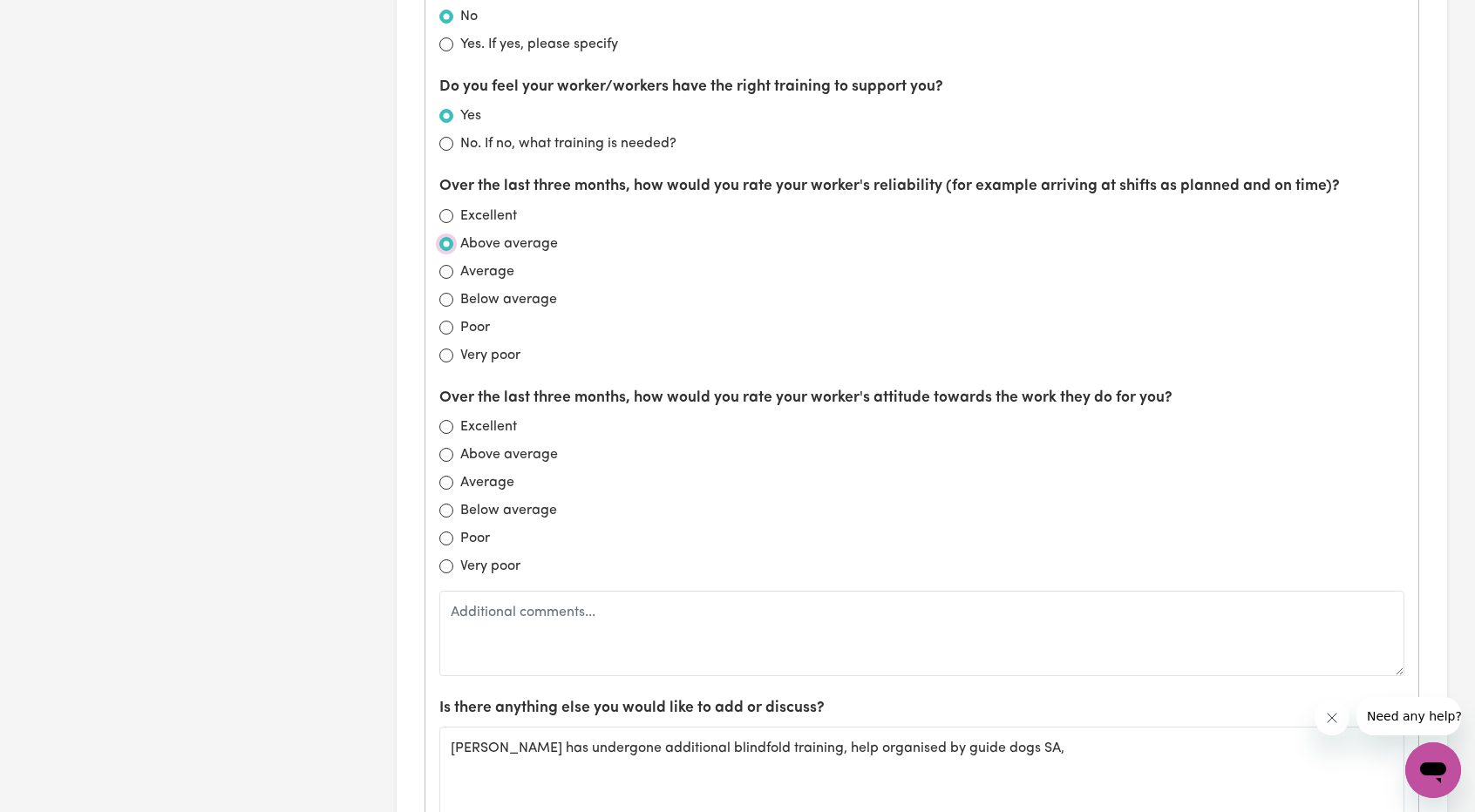
scroll to position [1394, 0]
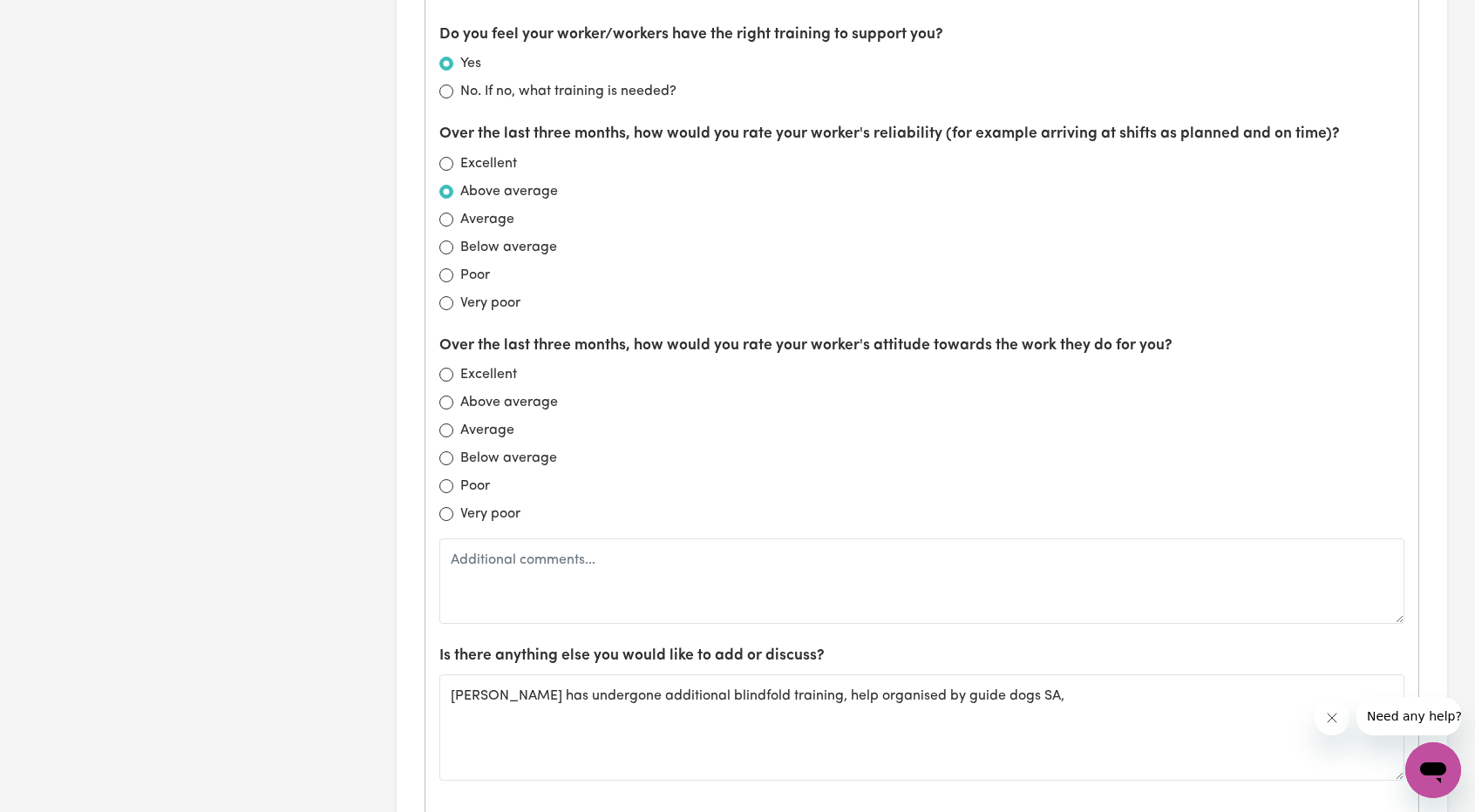
click at [489, 364] on label "Excellent" at bounding box center [489, 375] width 57 height 21
click at [453, 368] on input "Excellent" at bounding box center [446, 375] width 14 height 14
radio input "true"
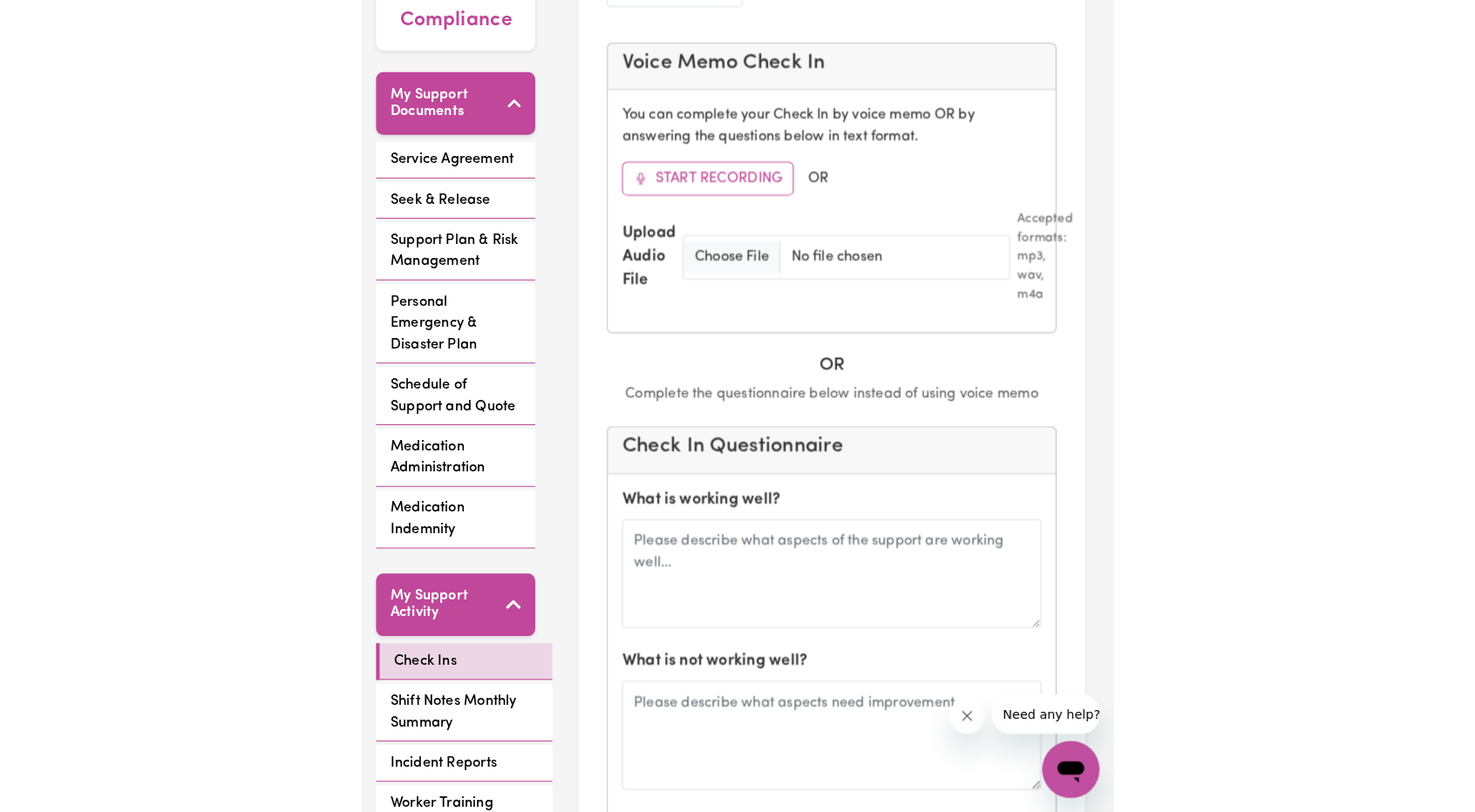
scroll to position [397, 0]
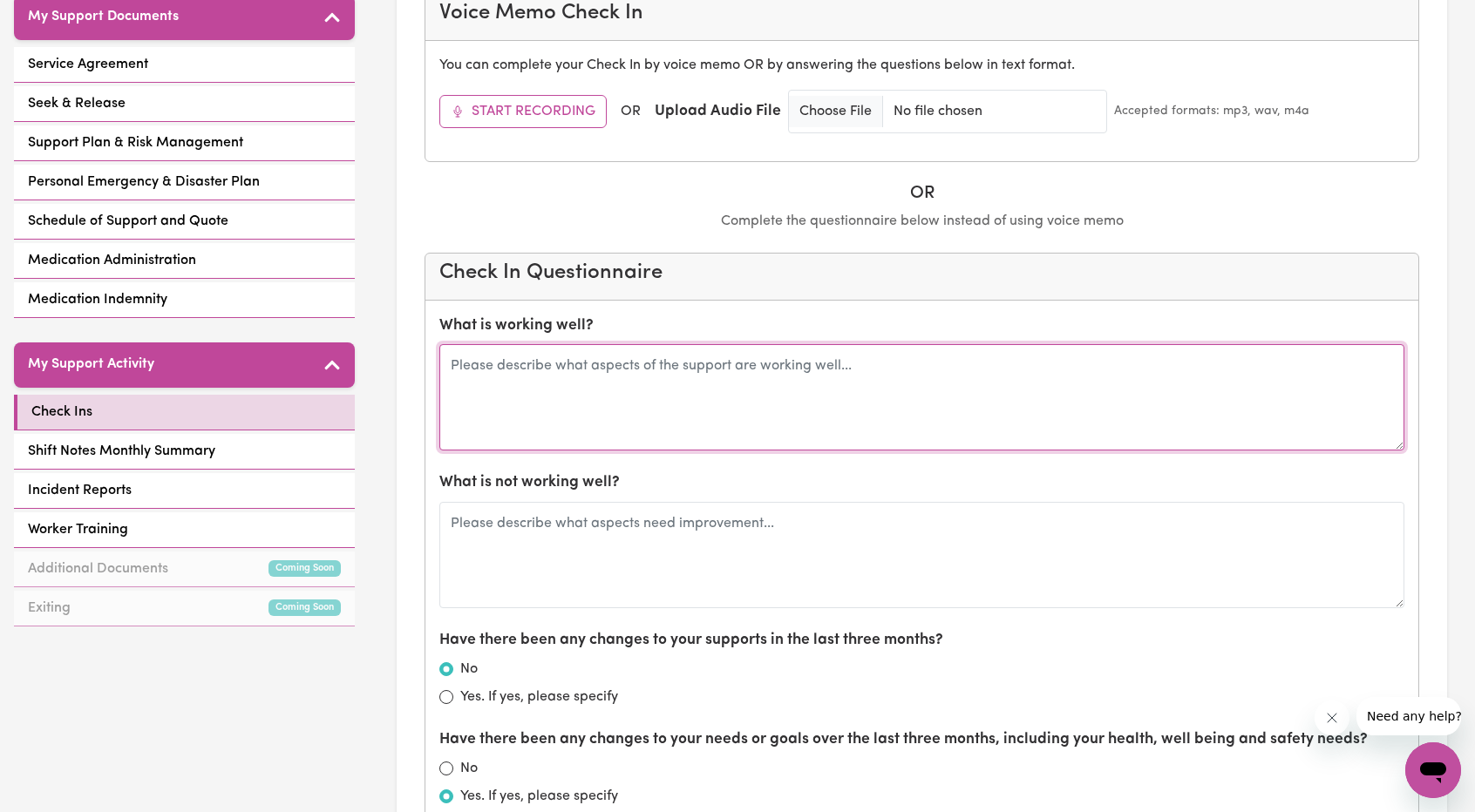
click at [841, 365] on textarea at bounding box center [921, 397] width 965 height 106
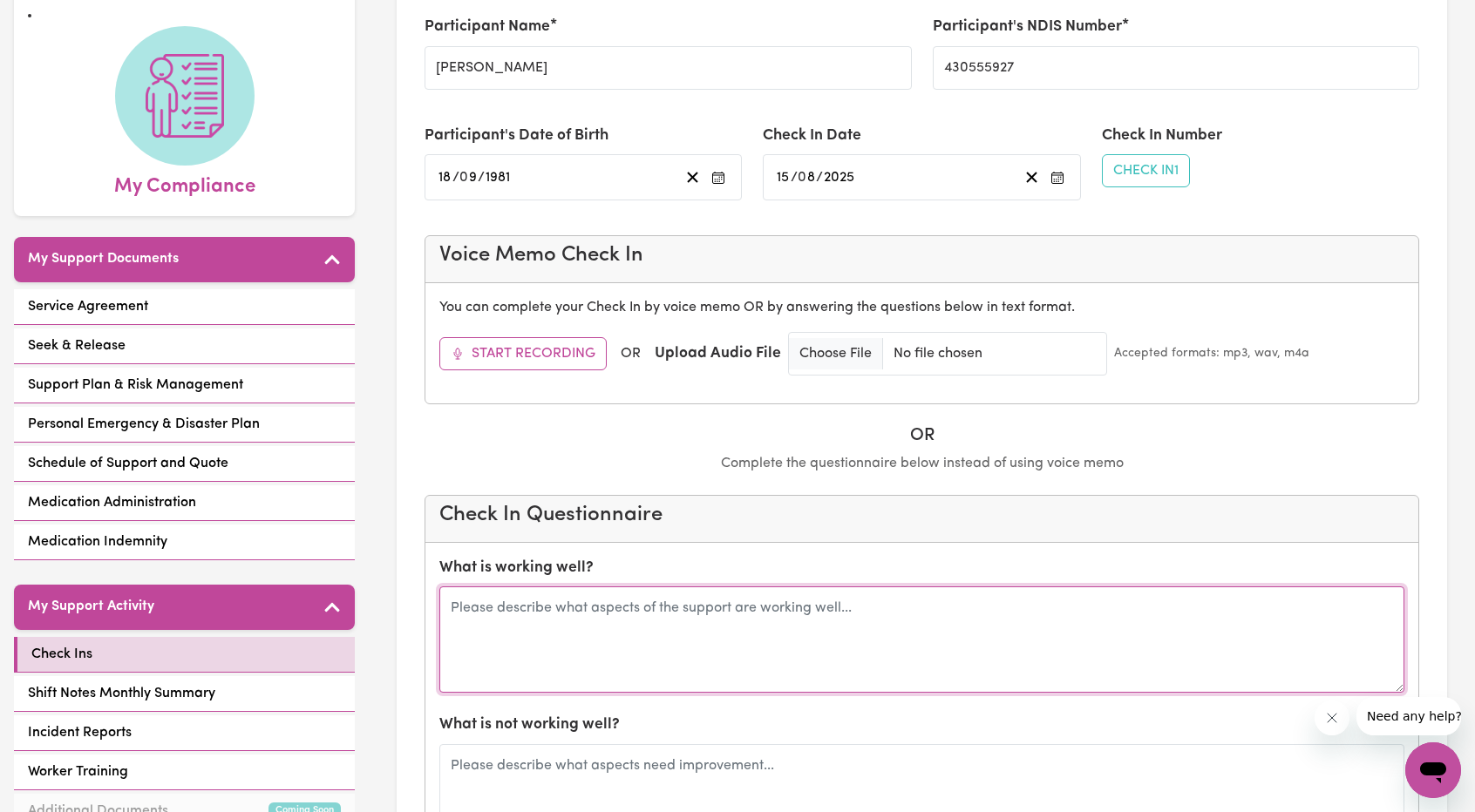
scroll to position [136, 0]
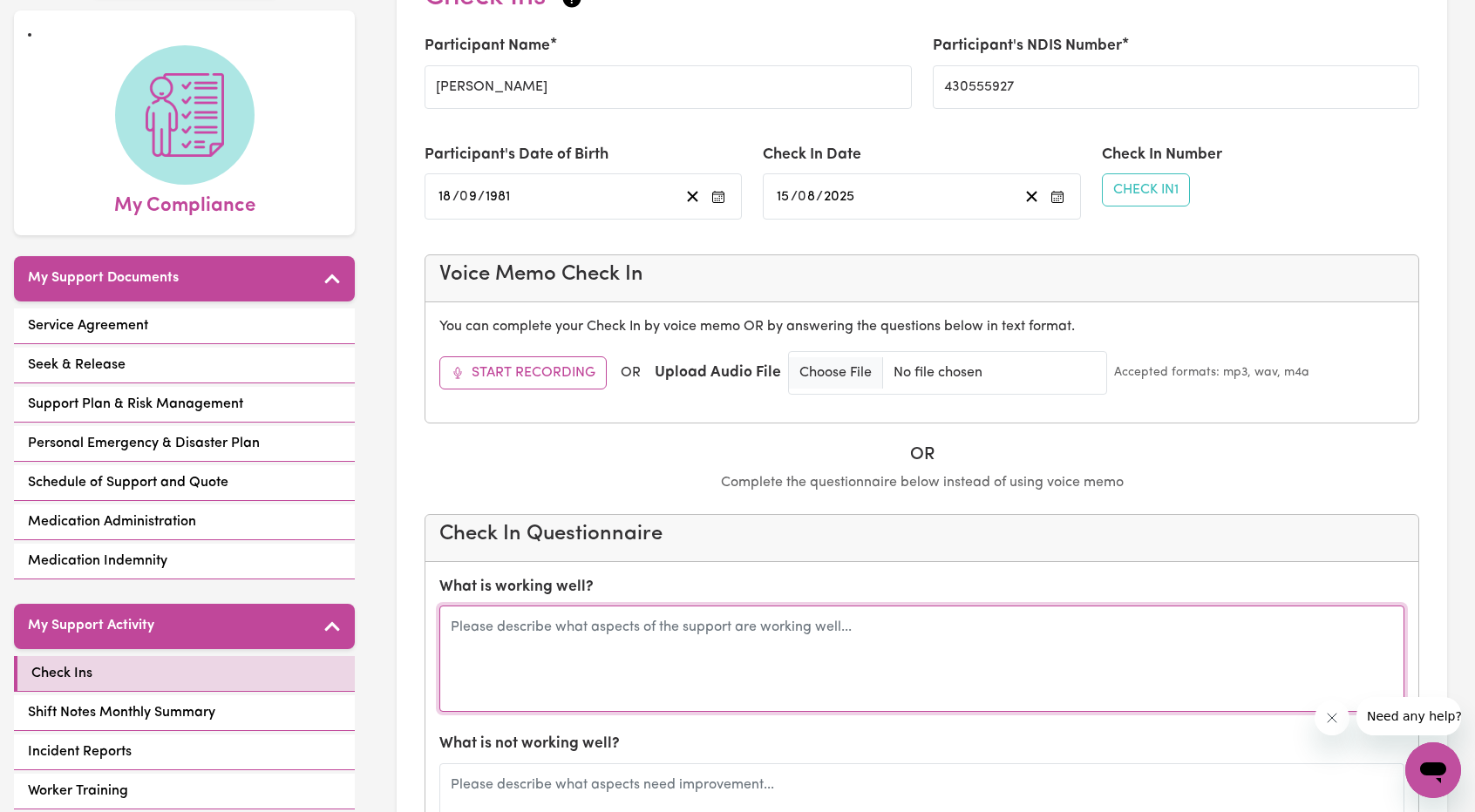
click at [772, 621] on textarea at bounding box center [921, 659] width 965 height 106
type textarea "Winston is skilled and helpful worker."
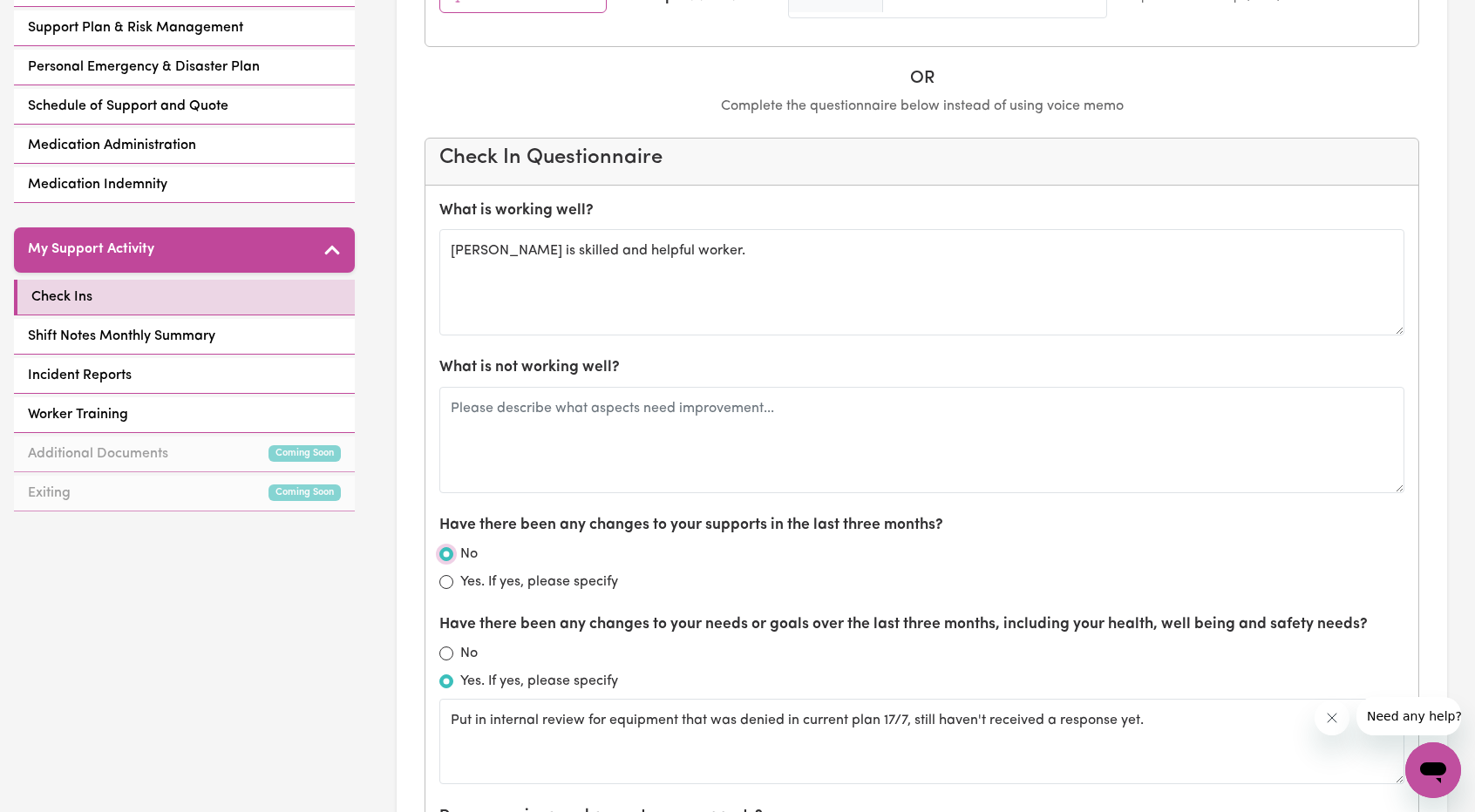
scroll to position [482, 0]
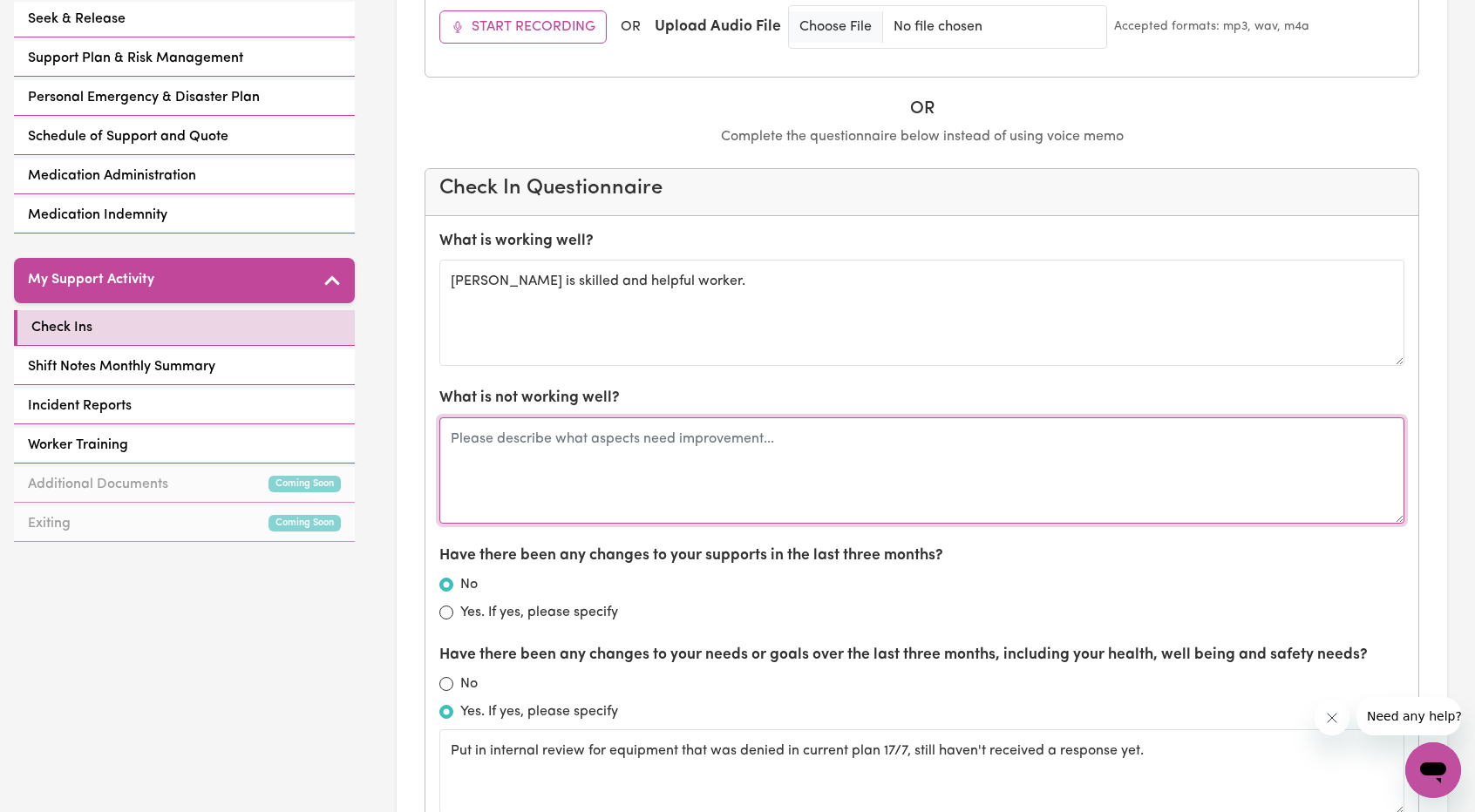
click at [765, 464] on textarea at bounding box center [921, 471] width 965 height 106
click at [541, 434] on textarea "His casual english could use a bit of work but everything else fine." at bounding box center [921, 471] width 965 height 106
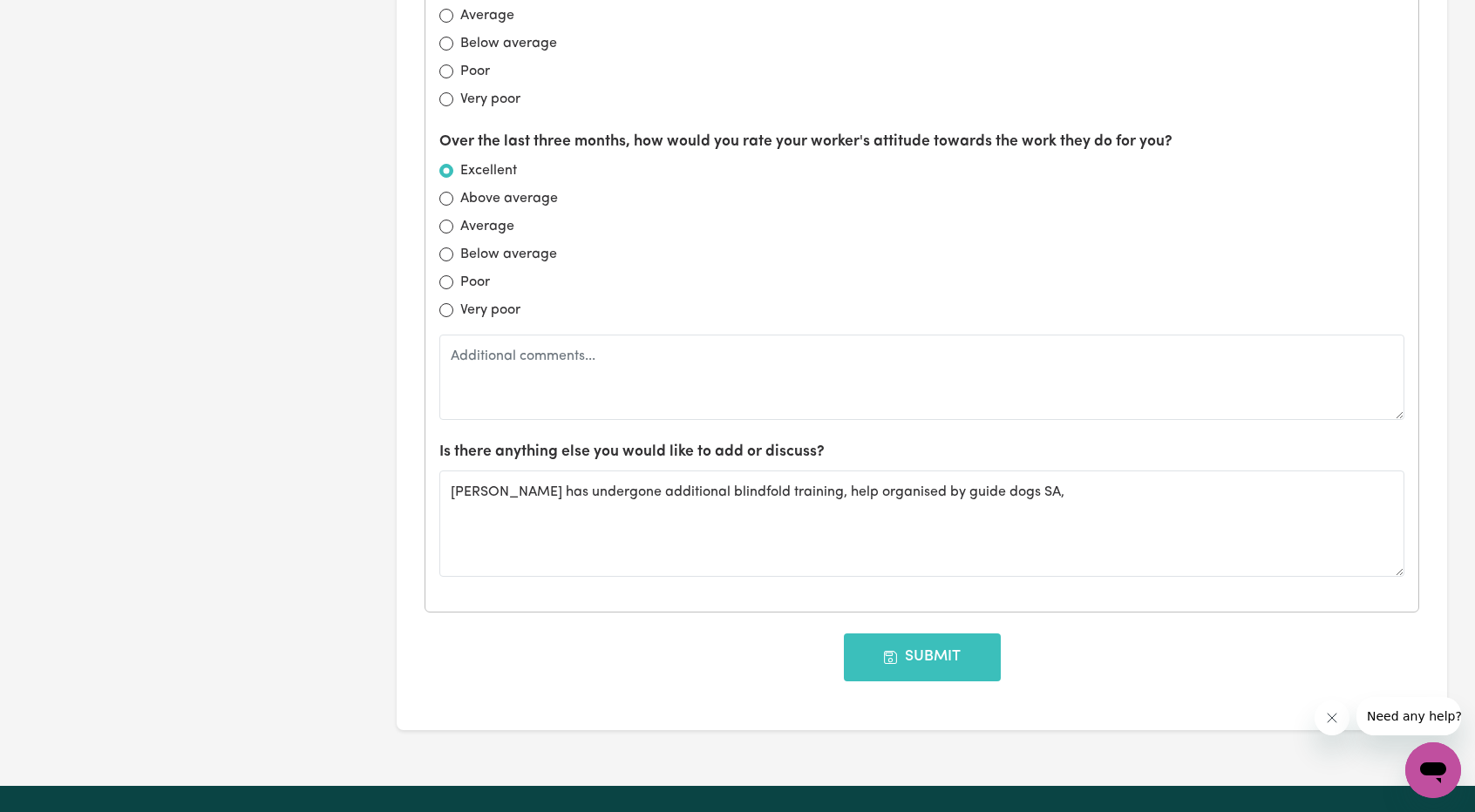
scroll to position [1615, 0]
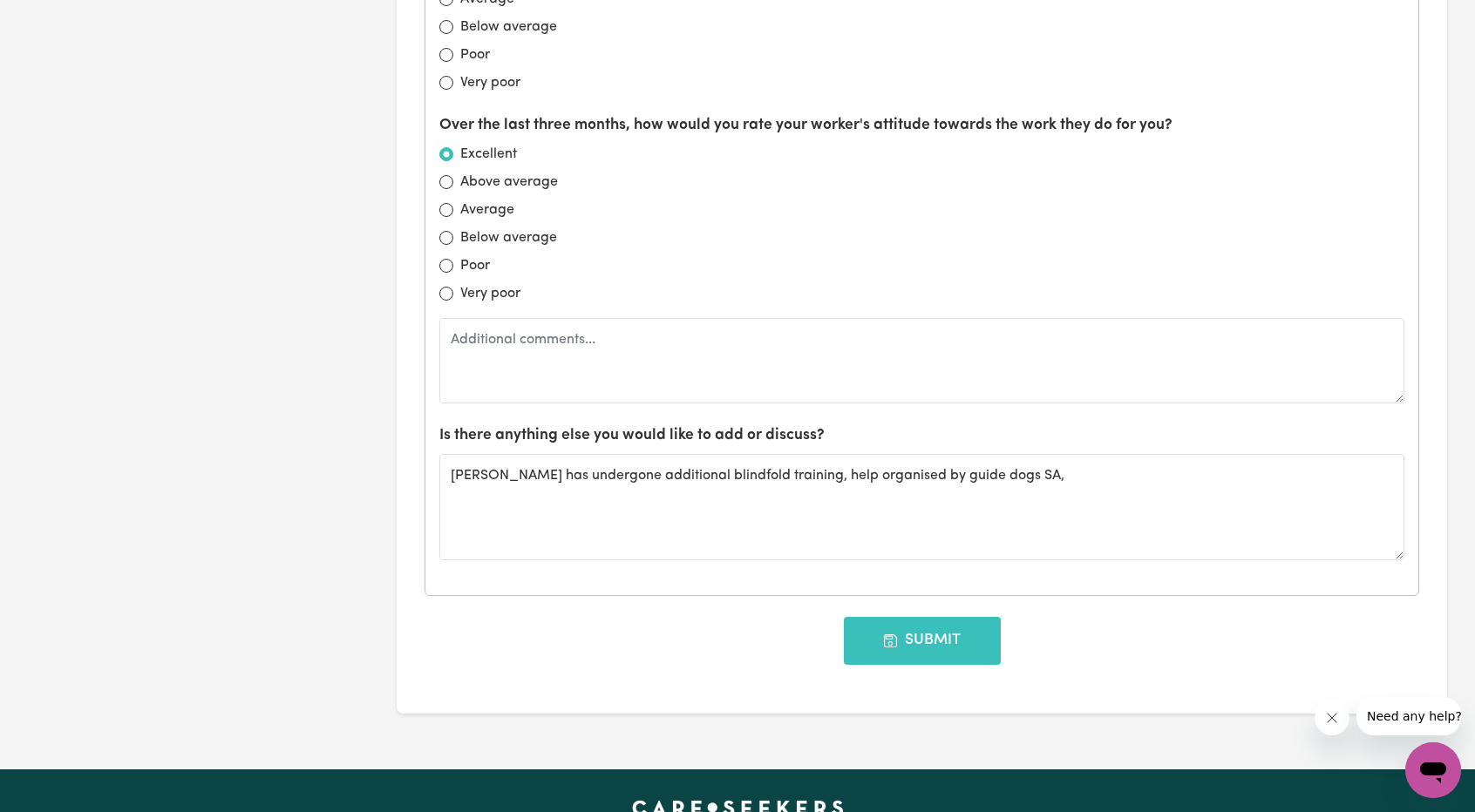
type textarea "His casual English could use a bit of work but everything else fine."
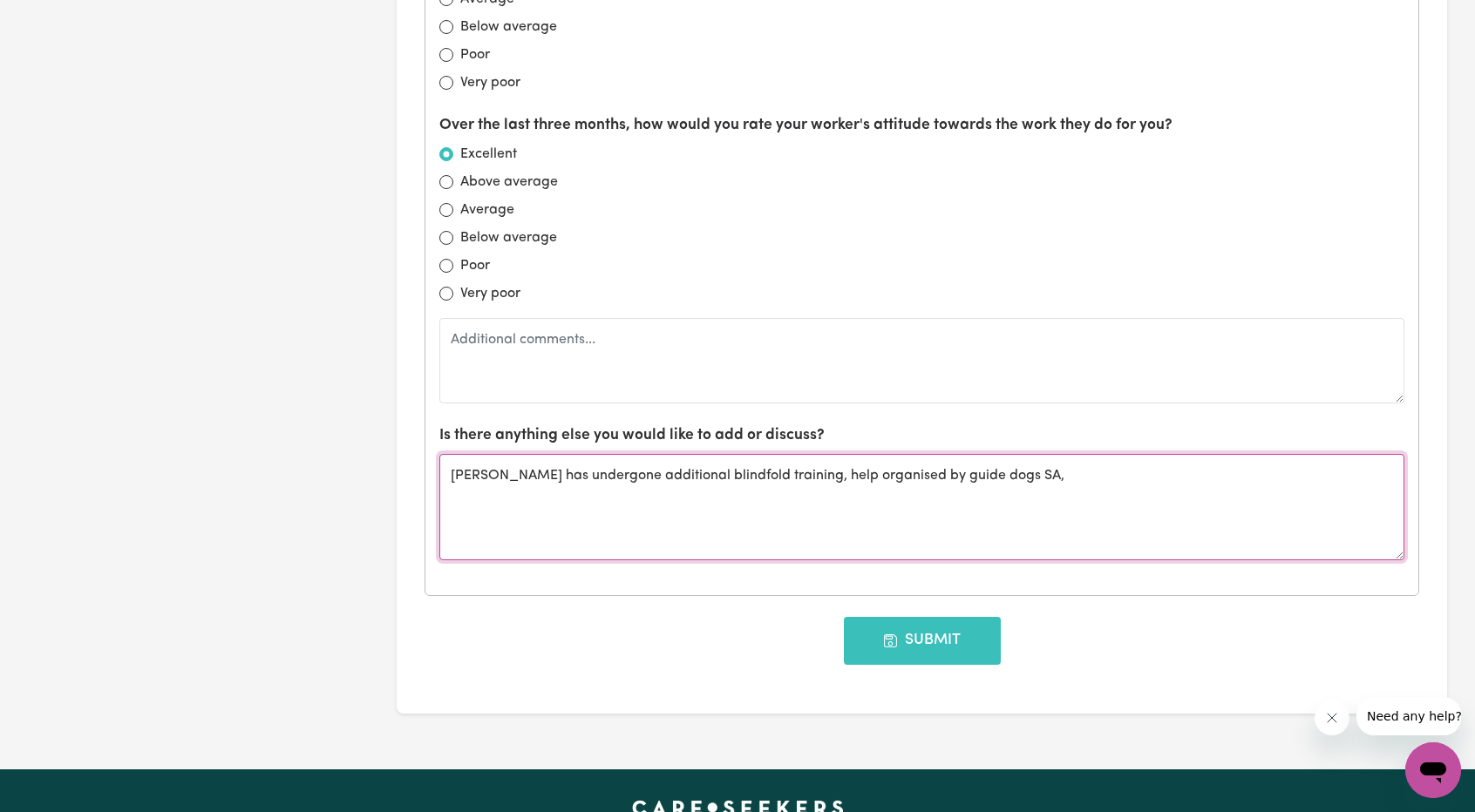
click at [1041, 474] on textarea "Winston has undergone additional blindfold training, help organised by guide do…" at bounding box center [921, 508] width 965 height 106
type textarea "Winston has undergone additional blindfold training, help organised by guide do…"
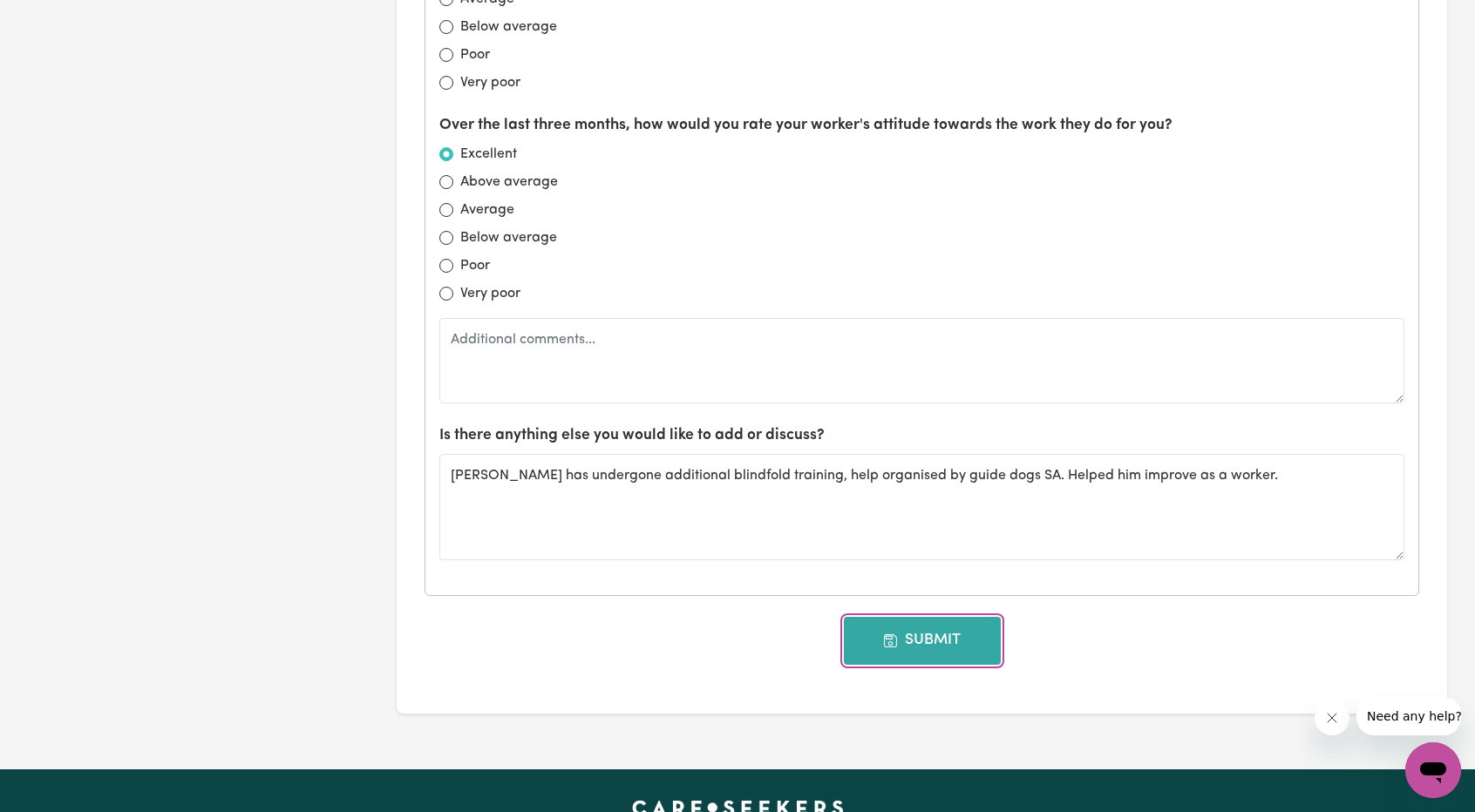
click at [938, 639] on button "Submit" at bounding box center [921, 641] width 157 height 47
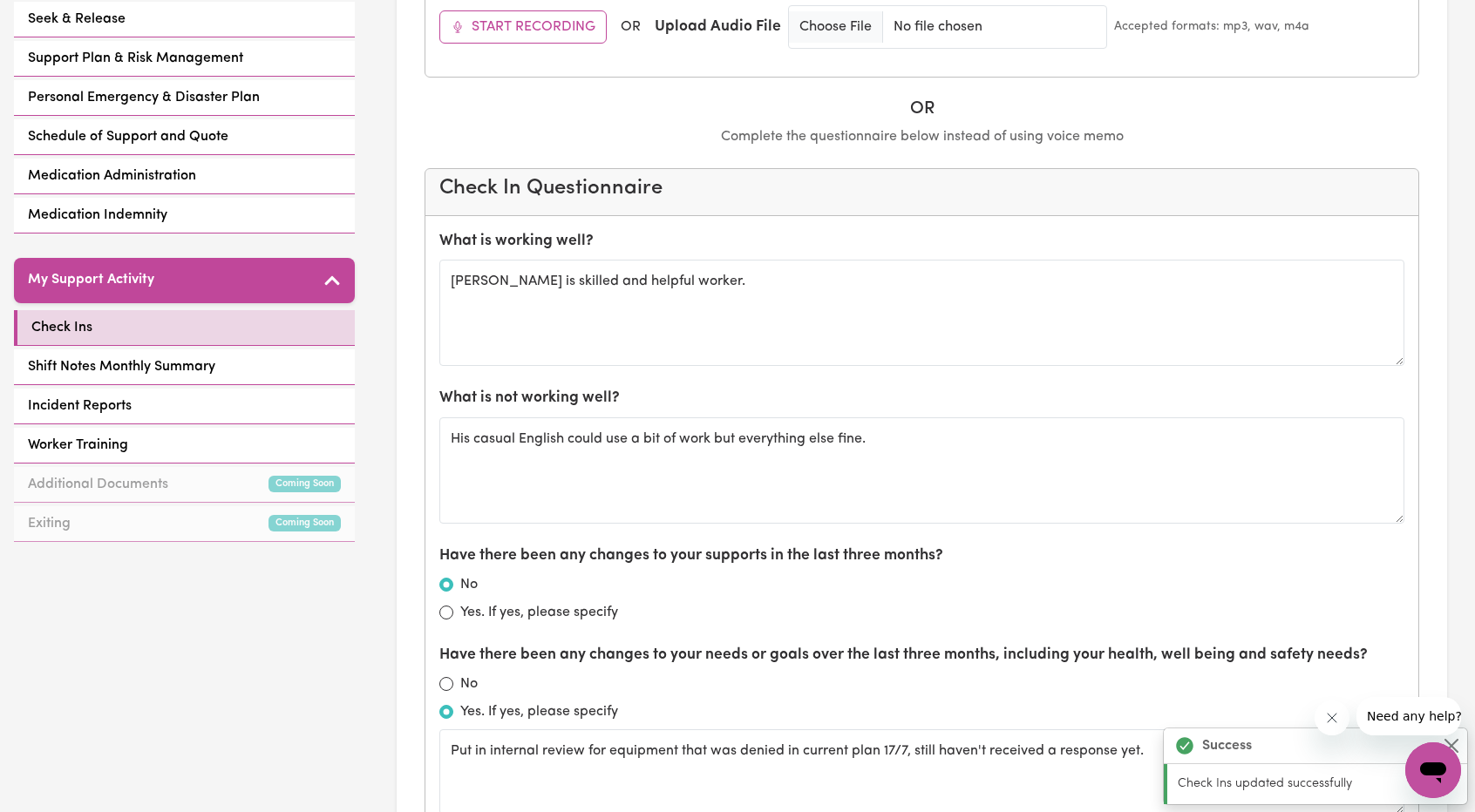
scroll to position [0, 0]
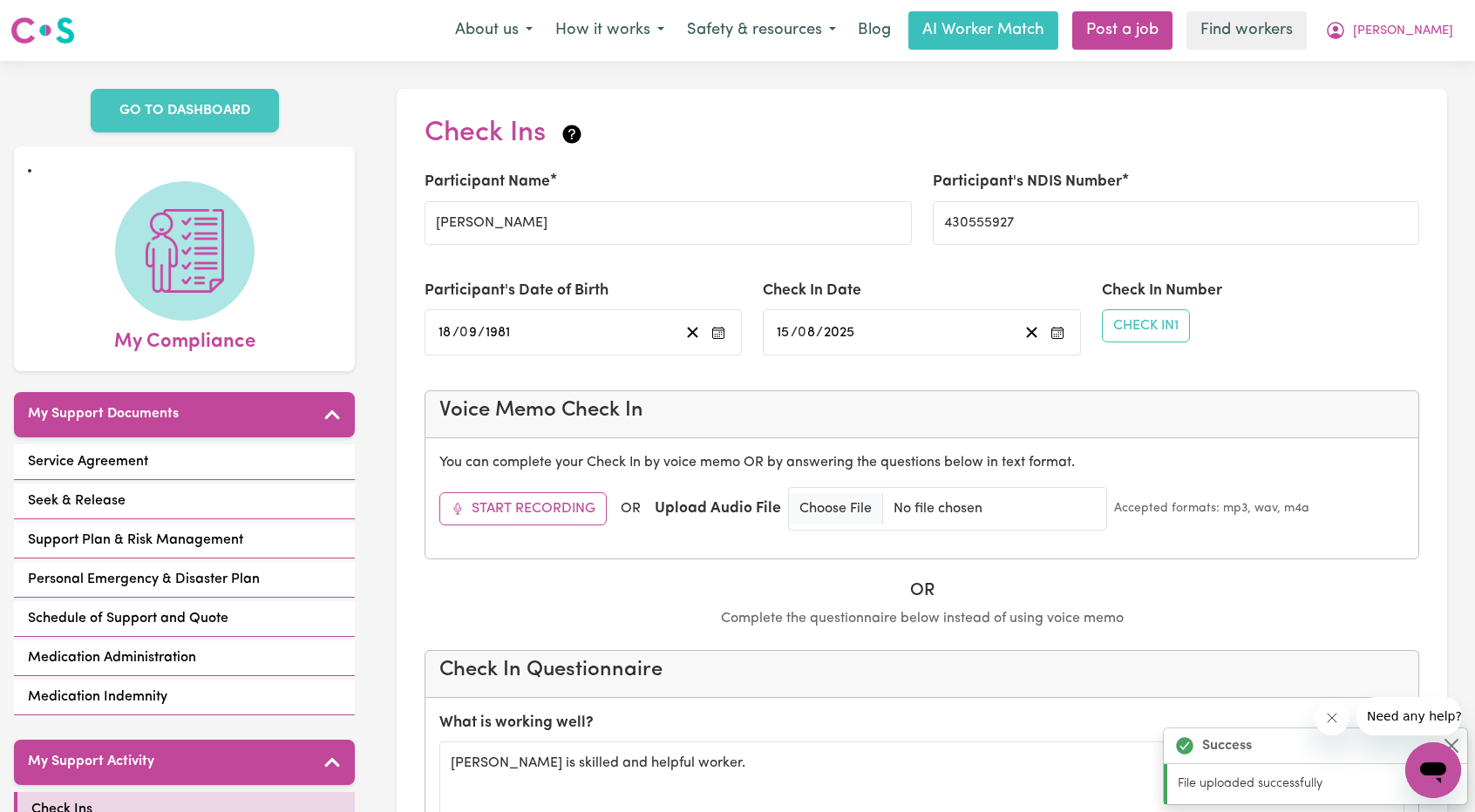
click at [1466, 17] on div "Menu About us How it works Safety & resources Blog AI Worker Match Post a job F…" at bounding box center [737, 30] width 1475 height 40
click at [1441, 27] on span "[PERSON_NAME]" at bounding box center [1403, 31] width 101 height 19
click at [1410, 105] on link "Logout" at bounding box center [1394, 100] width 138 height 33
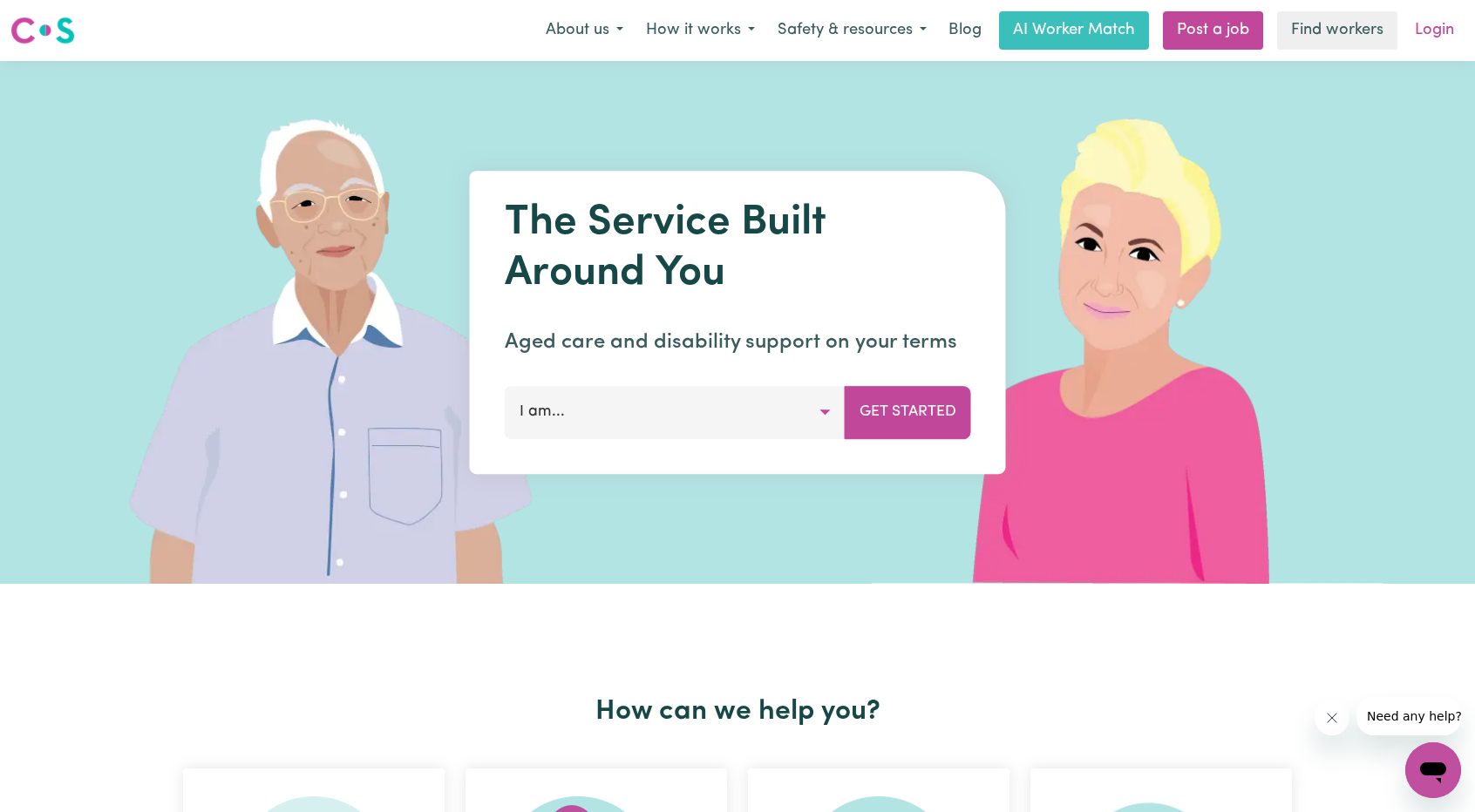
click at [1441, 32] on link "Login" at bounding box center [1433, 30] width 60 height 38
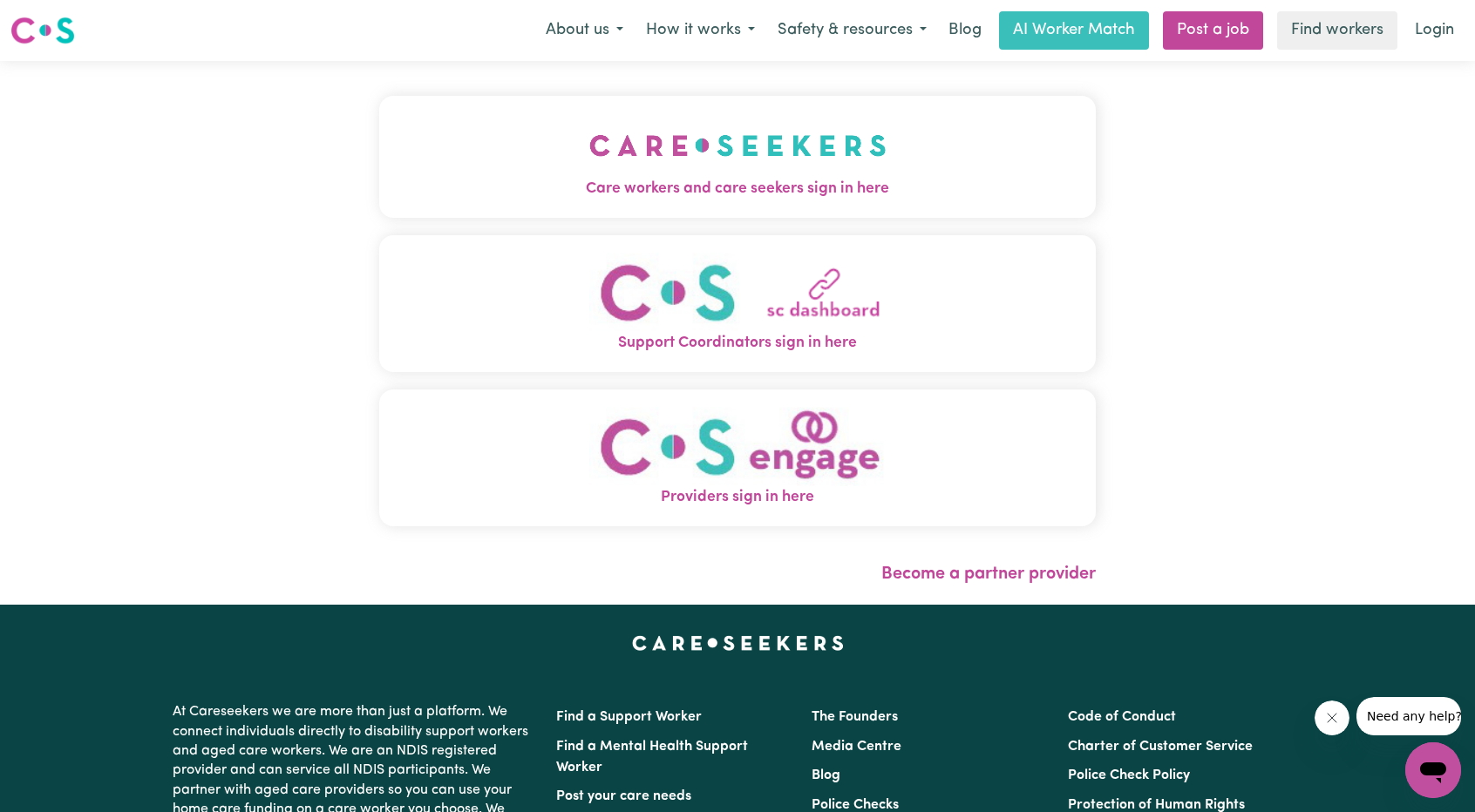
click at [589, 164] on img "Care workers and care seekers sign in here" at bounding box center [737, 145] width 297 height 65
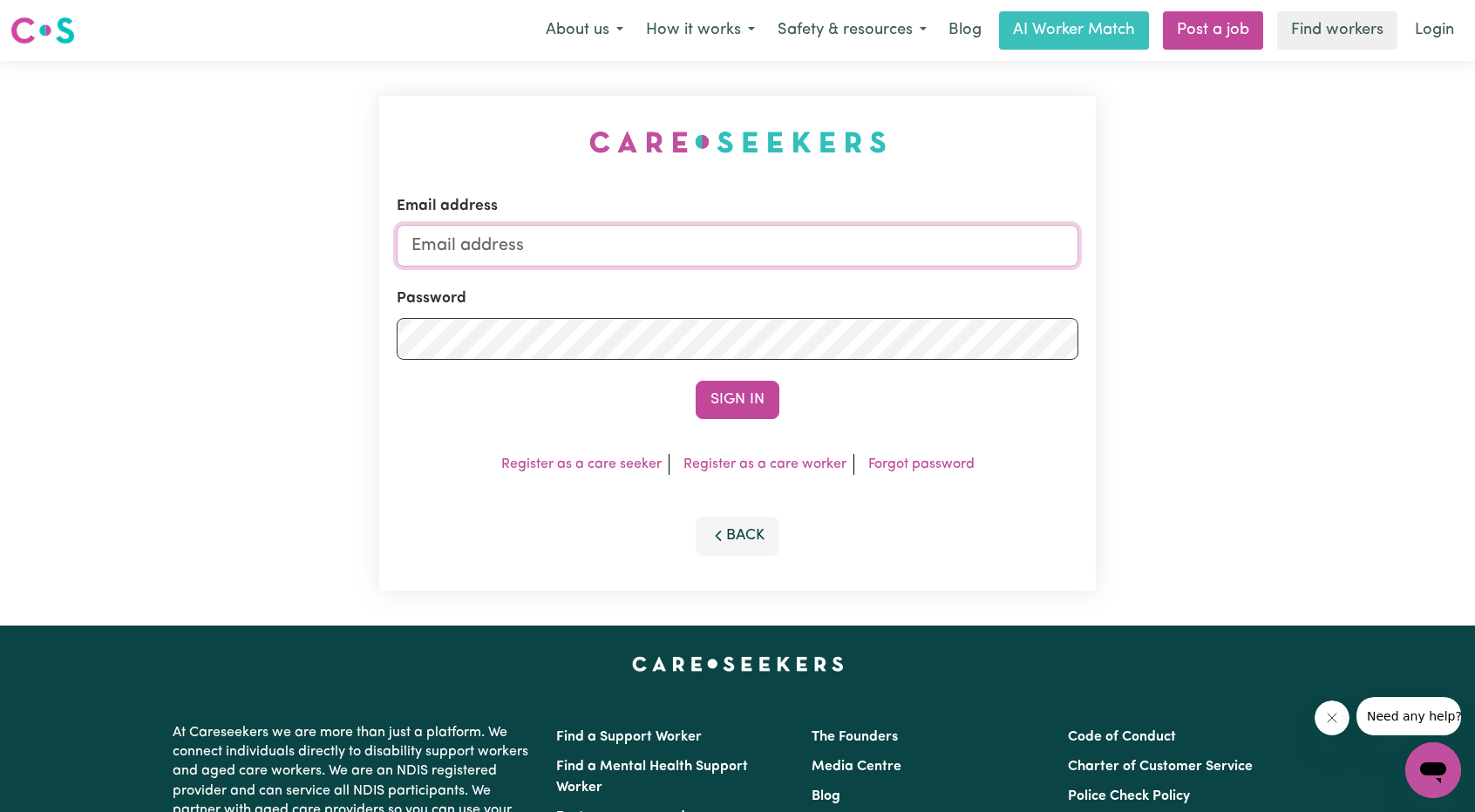
click at [713, 253] on input "Email address" at bounding box center [737, 246] width 682 height 42
drag, startPoint x: 501, startPoint y: 247, endPoint x: 987, endPoint y: 294, distance: 488.3
click at [949, 286] on form "Email address superuser~ethan@careseekers.com.au Password Sign In" at bounding box center [737, 307] width 682 height 224
type input "superuser~RobertCole@careseekers.com.au"
click at [762, 411] on button "Sign In" at bounding box center [737, 400] width 83 height 38
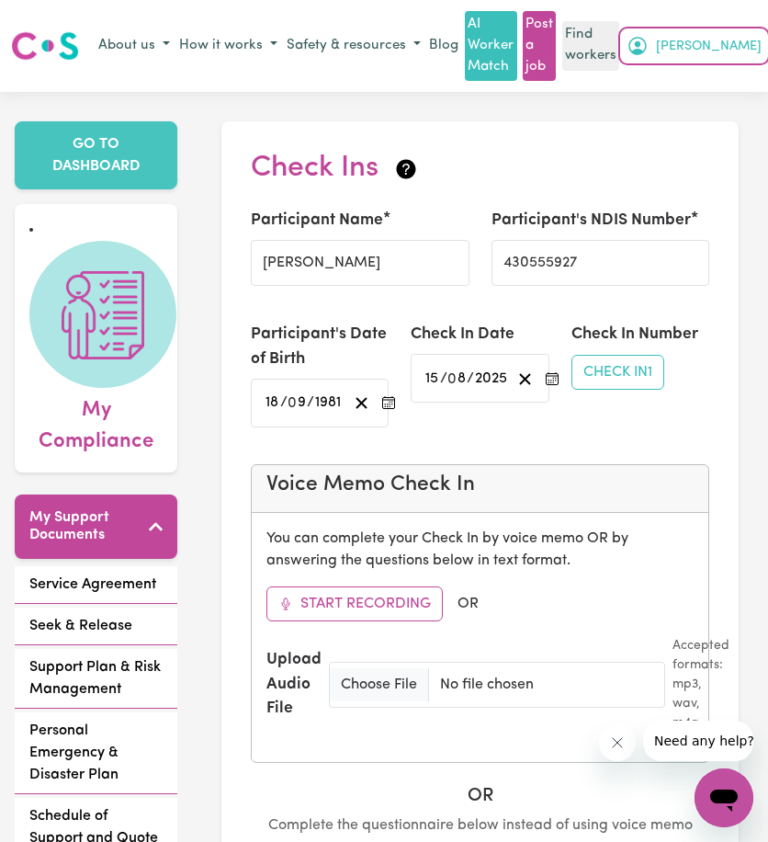
click at [647, 39] on icon "My Account" at bounding box center [637, 46] width 18 height 18
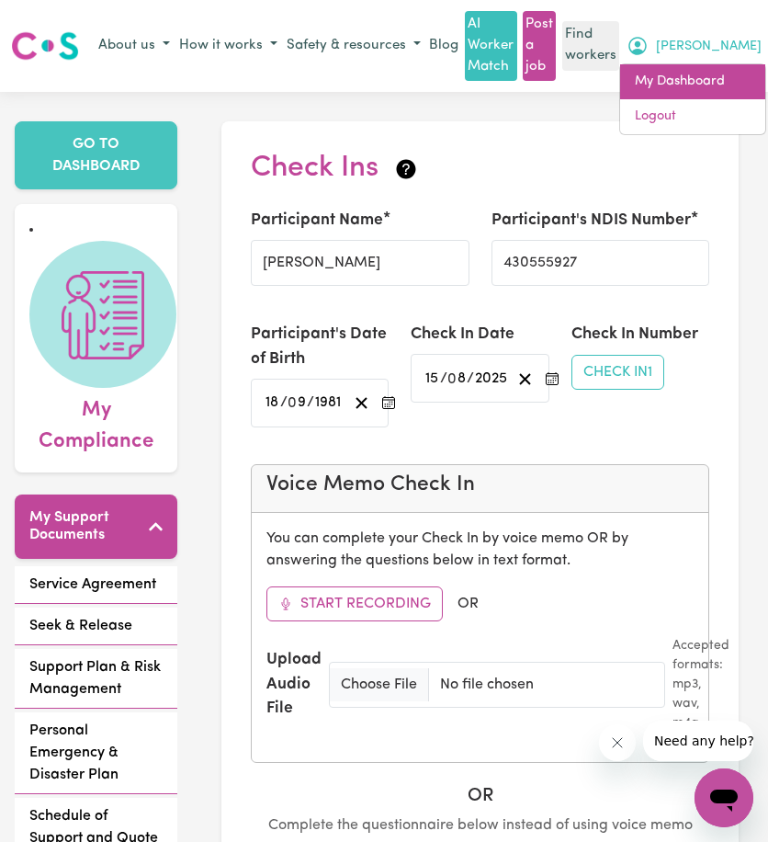
click at [696, 85] on link "My Dashboard" at bounding box center [692, 81] width 145 height 35
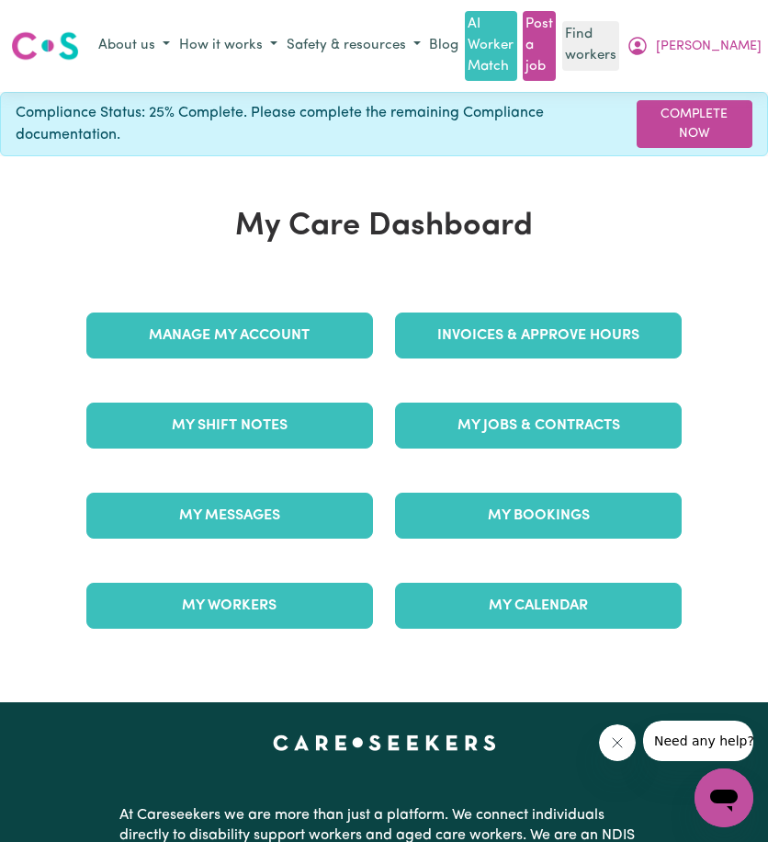
click at [287, 308] on div "Manage My Account" at bounding box center [229, 335] width 309 height 90
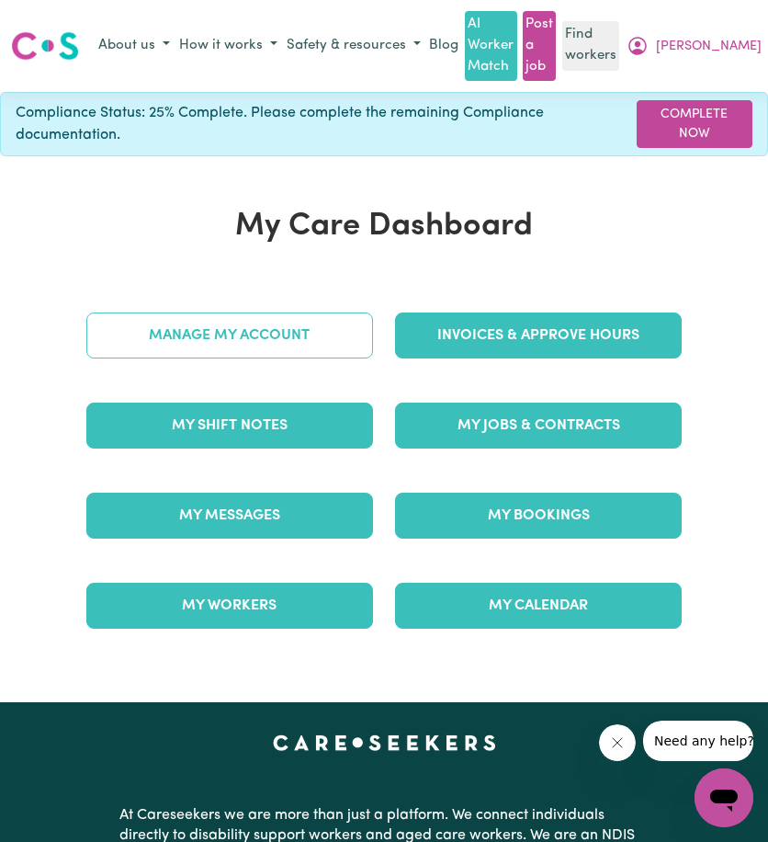
click at [289, 323] on link "Manage My Account" at bounding box center [229, 335] width 287 height 46
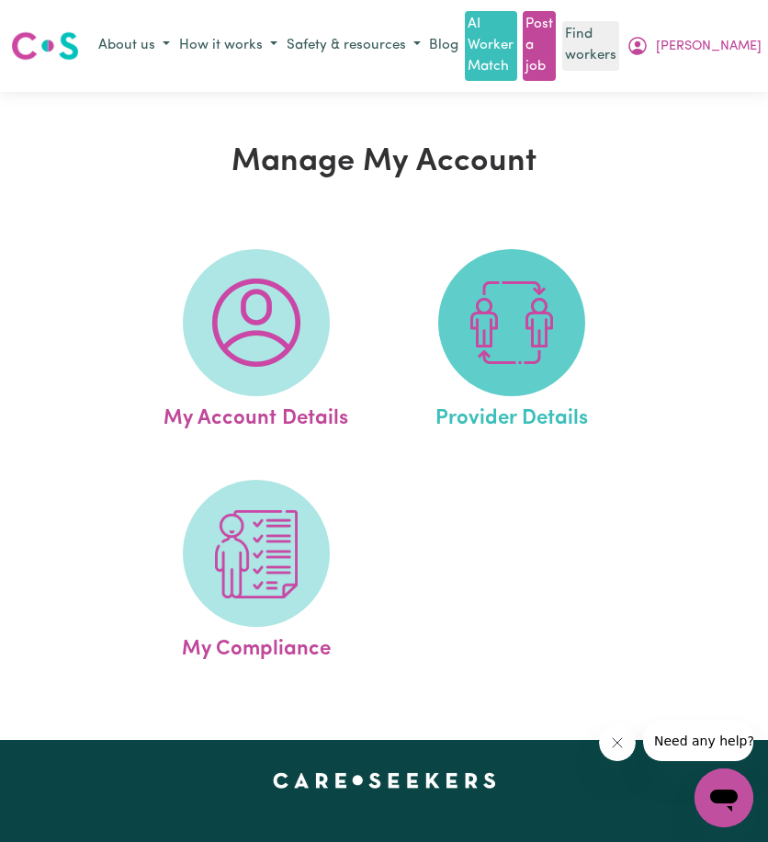
click at [489, 319] on img at bounding box center [512, 322] width 88 height 88
select select "NDIS_FUNDING_PLAN_MANAGED"
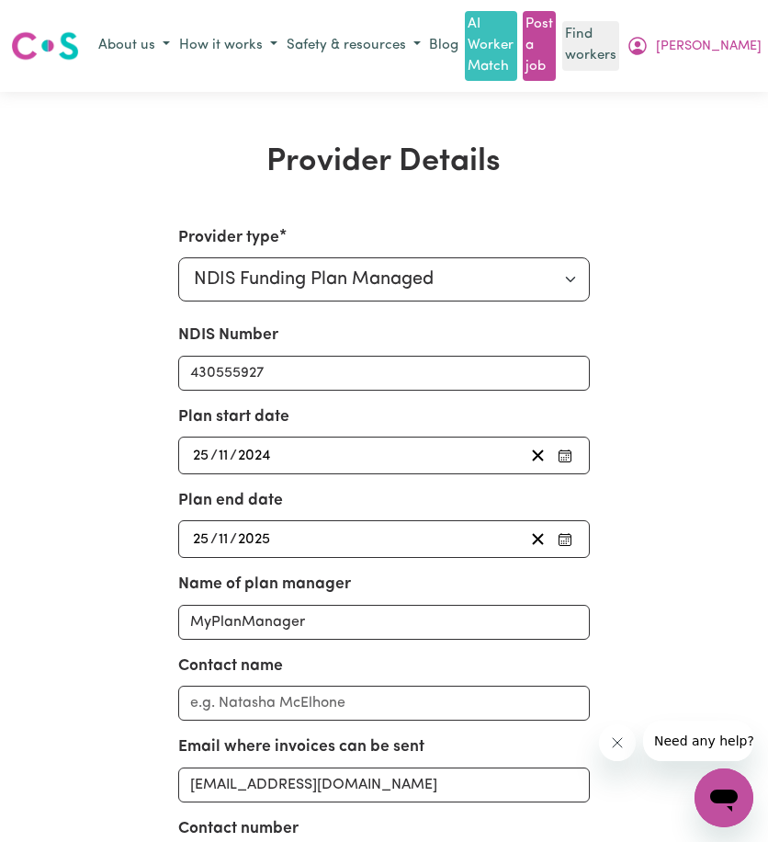
click at [327, 543] on div "[DATE] [DATE]" at bounding box center [357, 538] width 334 height 25
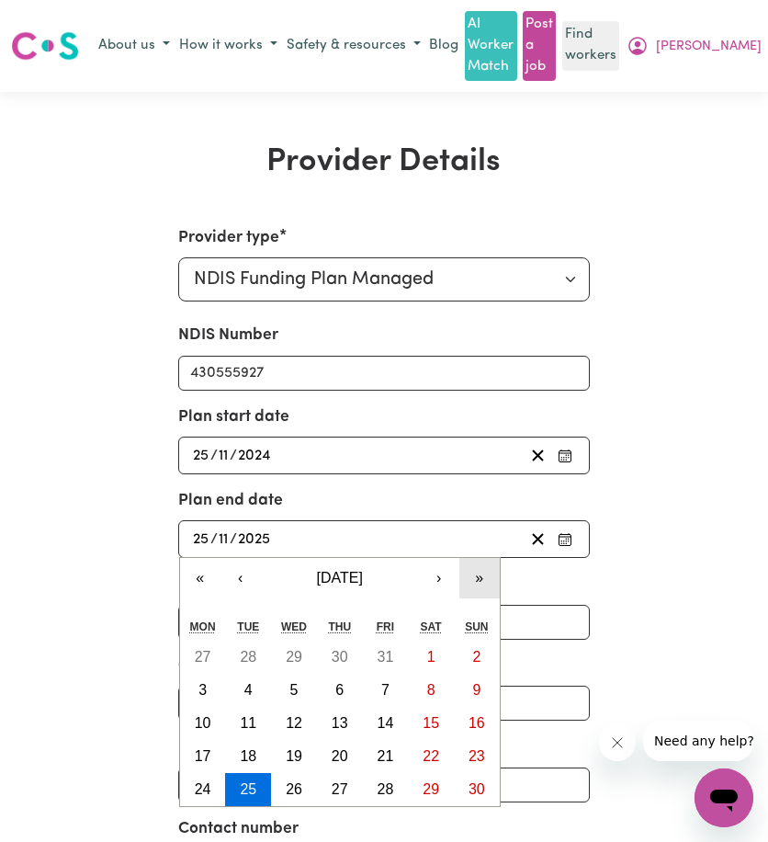
click at [465, 583] on button "»" at bounding box center [479, 578] width 40 height 40
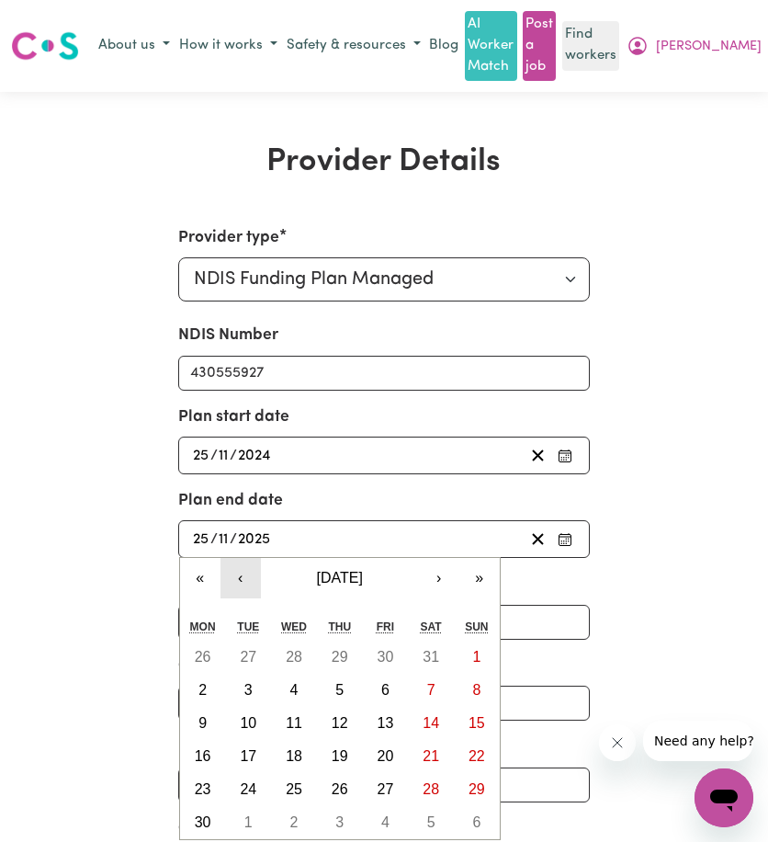
click at [238, 574] on button "‹" at bounding box center [241, 578] width 40 height 40
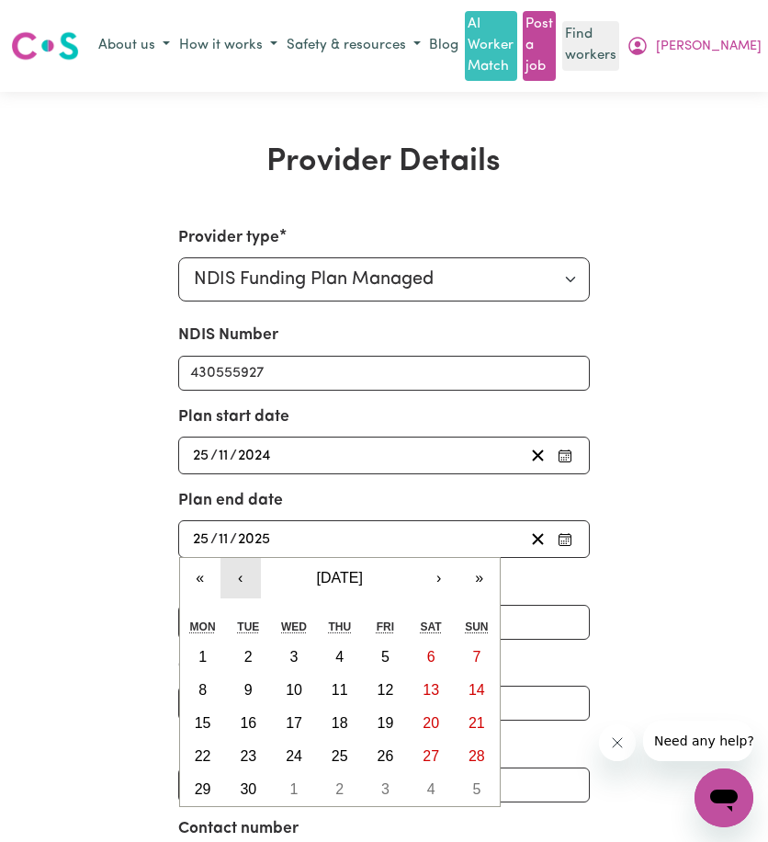
click at [238, 574] on button "‹" at bounding box center [241, 578] width 40 height 40
click at [336, 748] on abbr "23" at bounding box center [340, 756] width 17 height 16
type input "[DATE]"
type input "23"
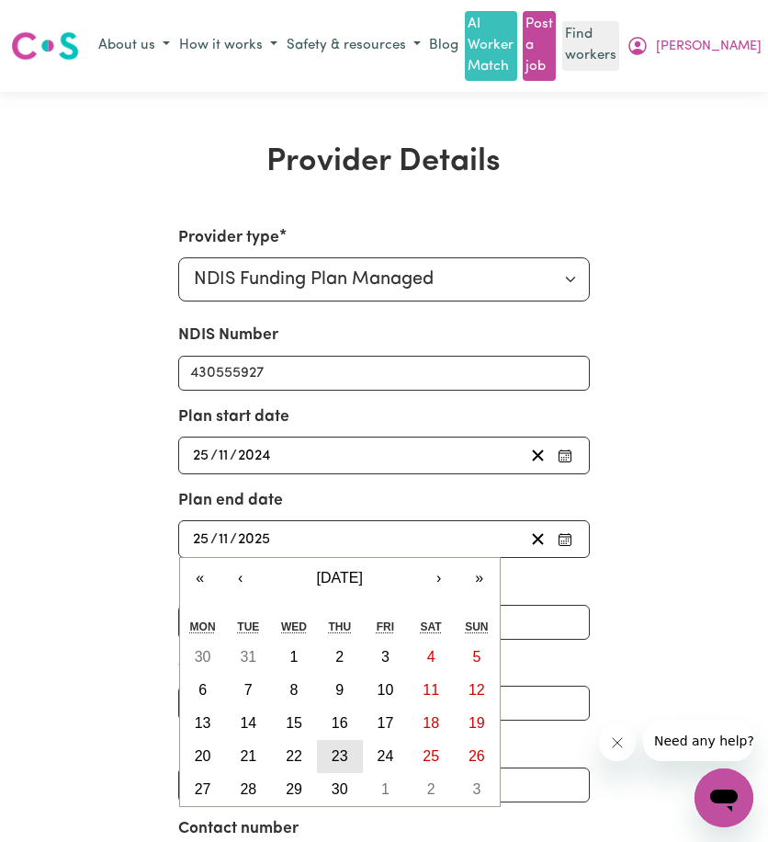
type input "4"
type input "2026"
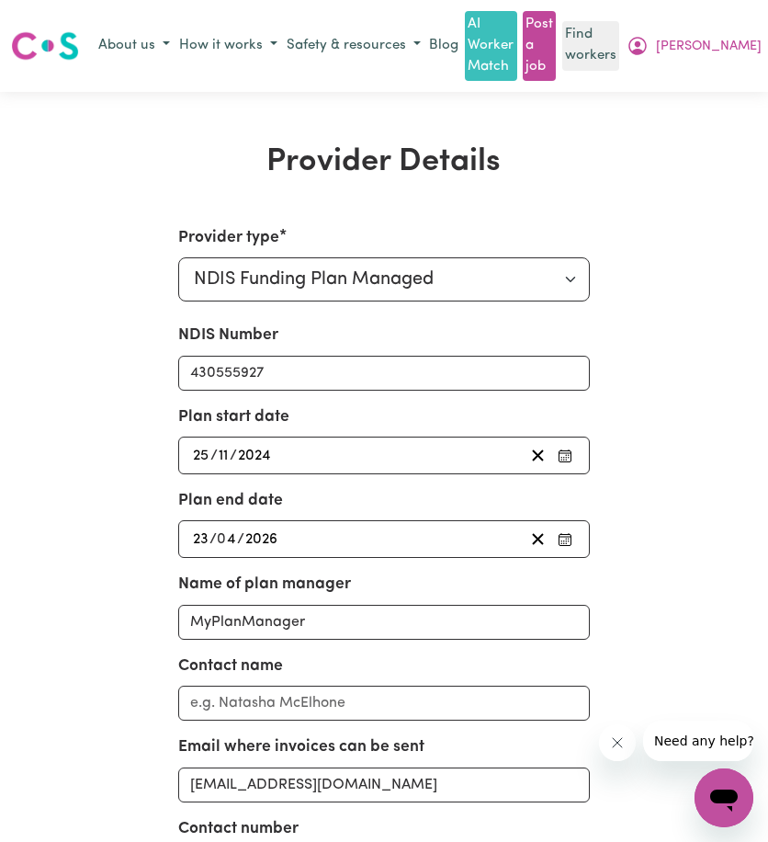
click at [312, 470] on div "[DATE] [DATE]" at bounding box center [384, 455] width 412 height 38
click at [312, 469] on div "[DATE] [DATE]" at bounding box center [384, 455] width 412 height 38
click at [314, 459] on div "[DATE] [DATE]" at bounding box center [357, 455] width 334 height 25
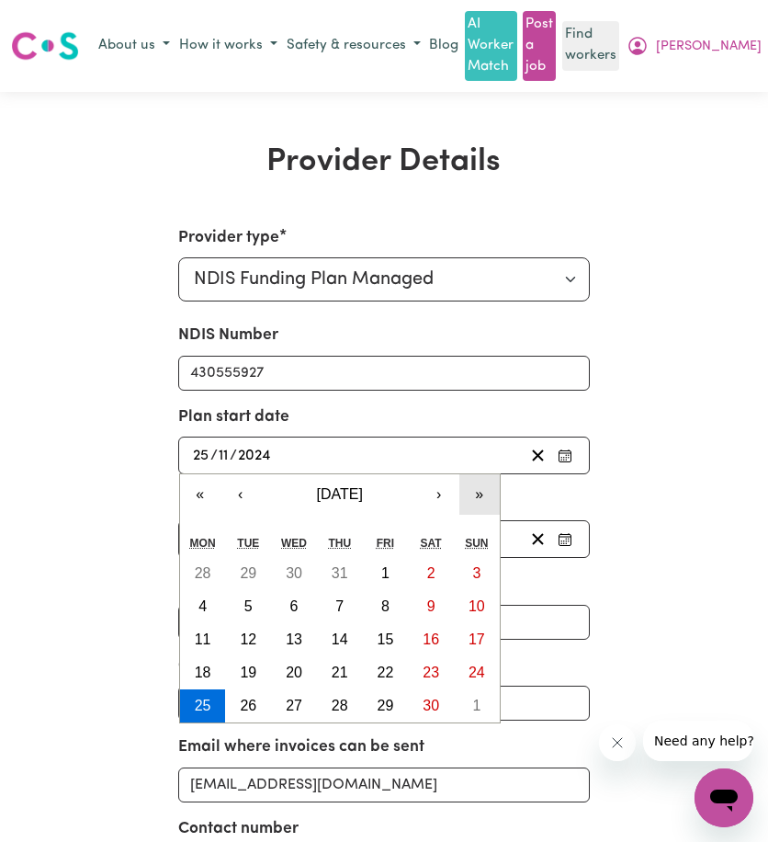
click at [476, 493] on button "»" at bounding box center [479, 494] width 40 height 40
click at [446, 502] on button "›" at bounding box center [439, 494] width 40 height 40
click at [243, 500] on button "‹" at bounding box center [241, 494] width 40 height 40
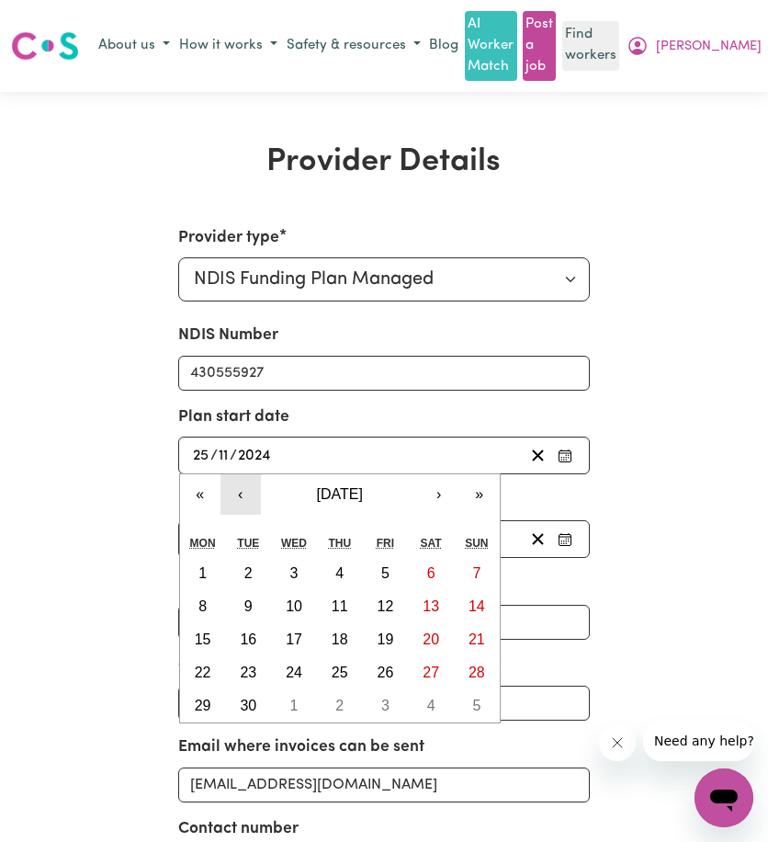
click at [243, 500] on button "‹" at bounding box center [241, 494] width 40 height 40
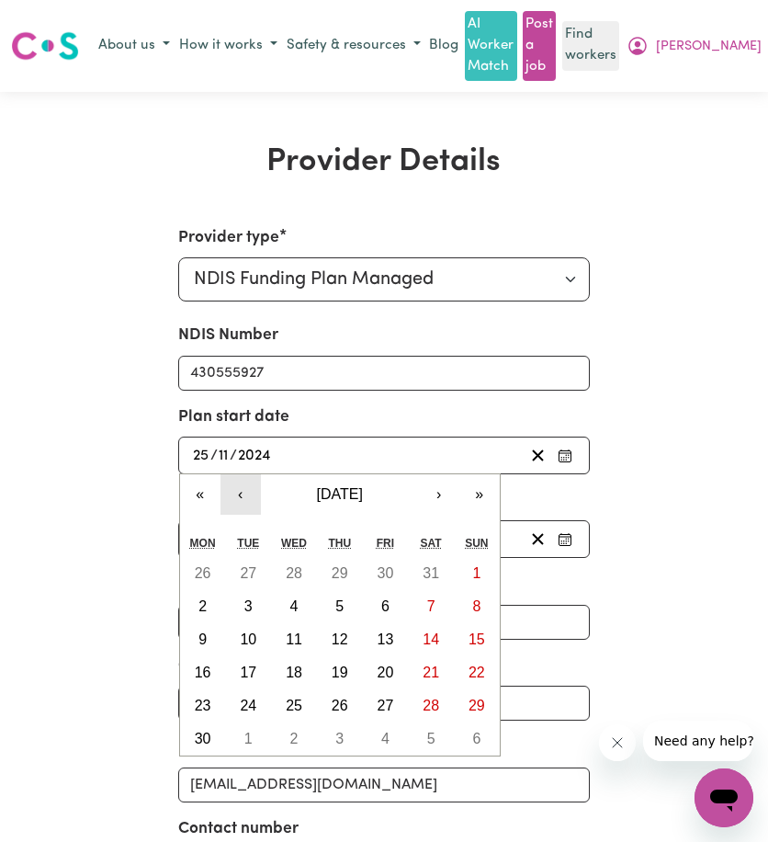
click at [243, 500] on button "‹" at bounding box center [241, 494] width 40 height 40
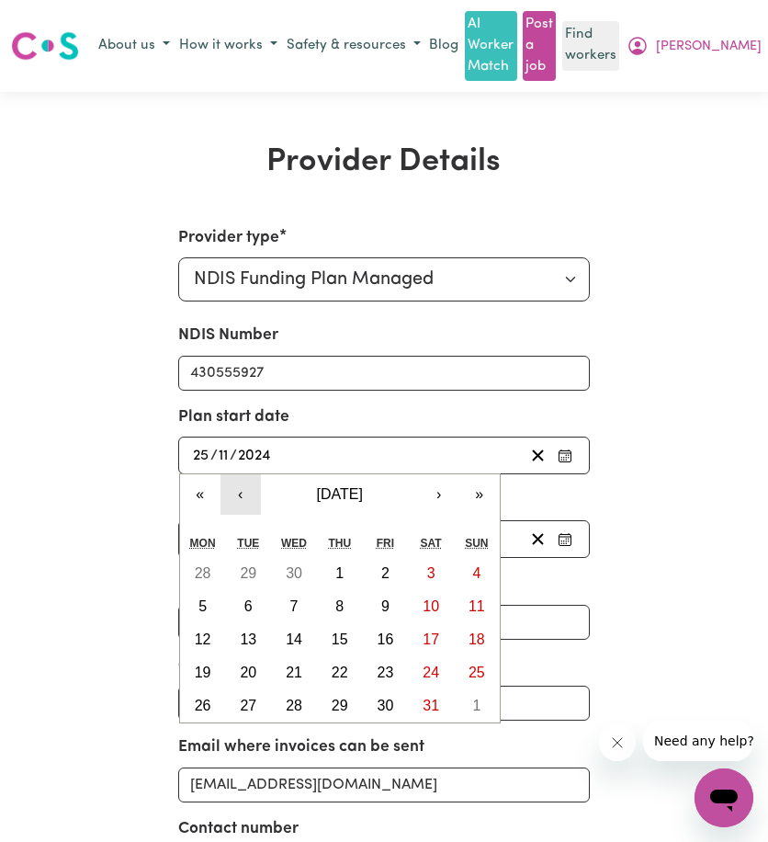
click at [243, 500] on button "‹" at bounding box center [241, 494] width 40 height 40
click at [298, 676] on abbr "23" at bounding box center [294, 672] width 17 height 16
type input "[DATE]"
type input "23"
type input "4"
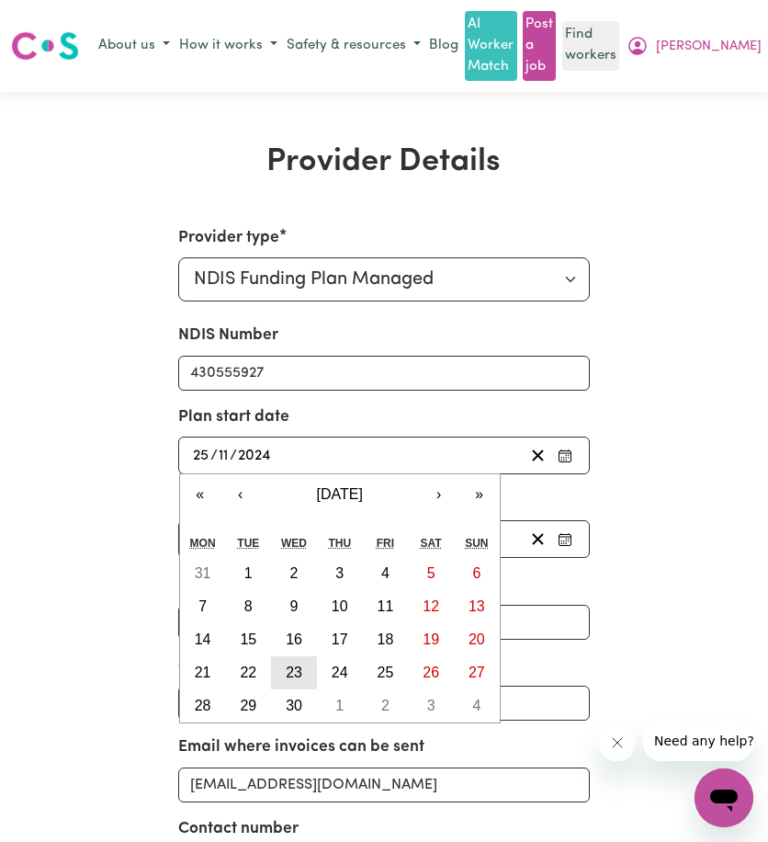
type input "2025"
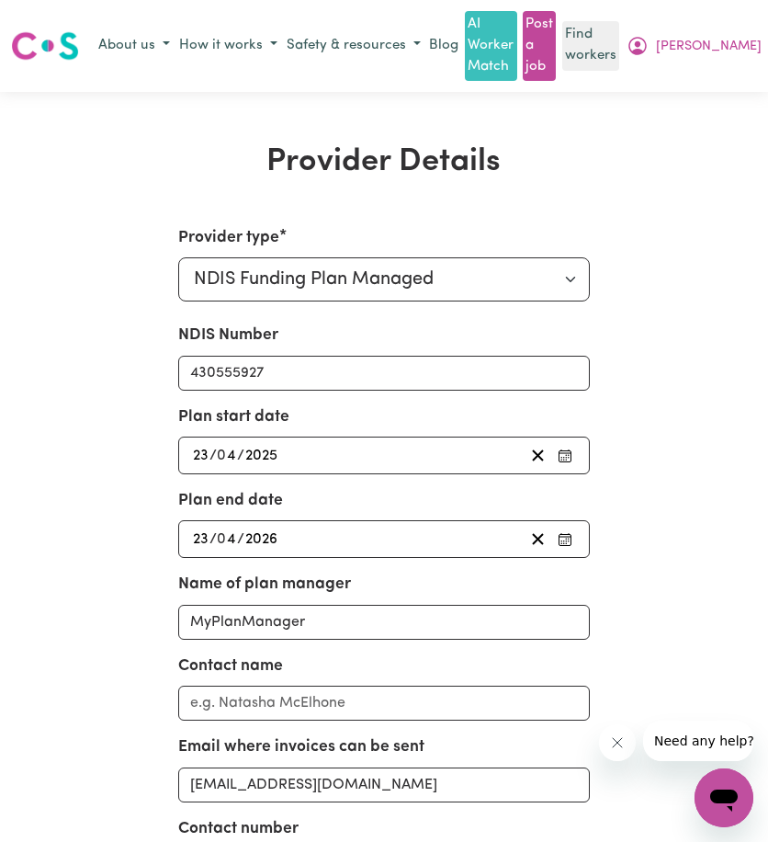
click at [123, 565] on div "Provider type Select your provider type... Privately Aged Care / Home Care Pack…" at bounding box center [384, 647] width 618 height 842
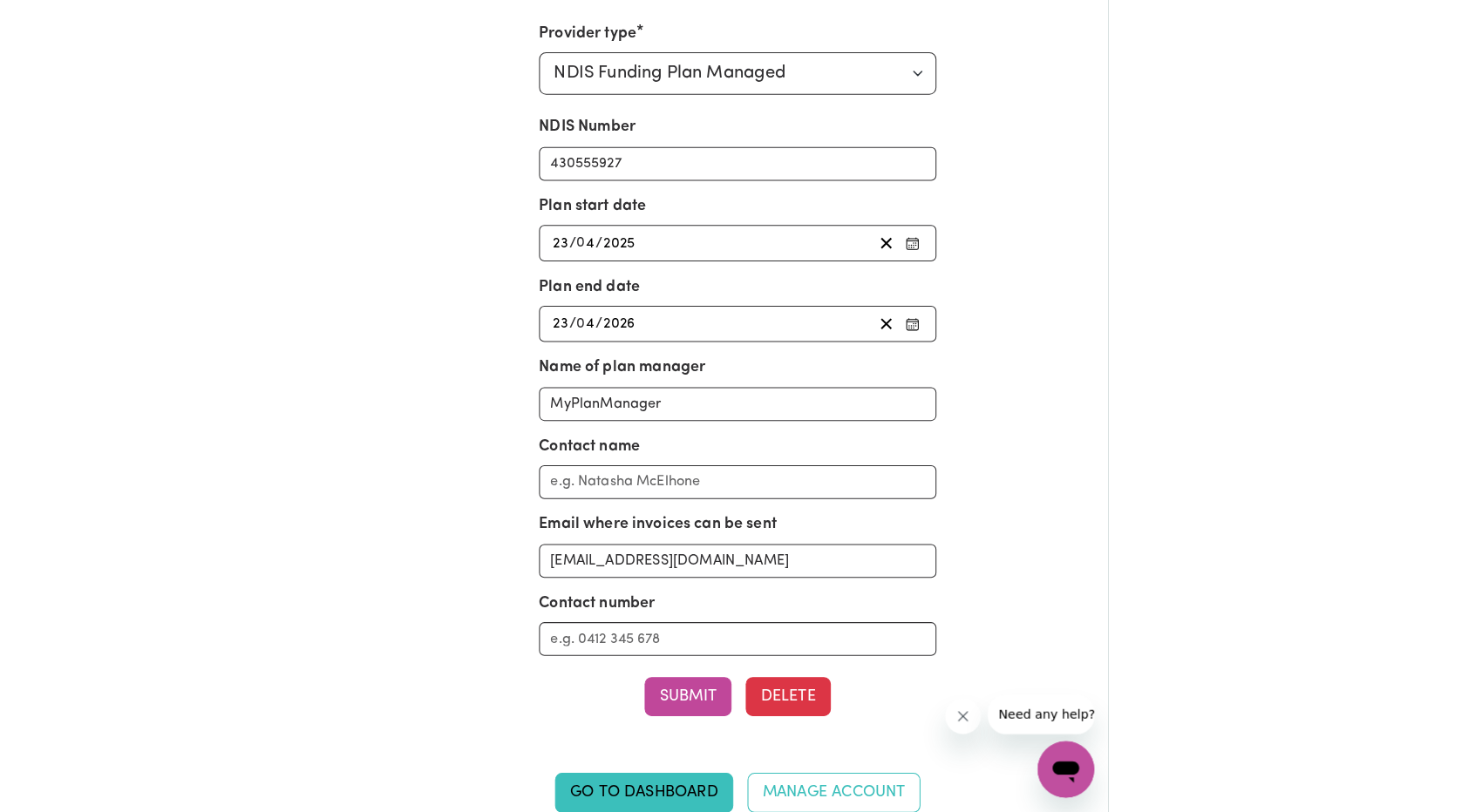
scroll to position [435, 0]
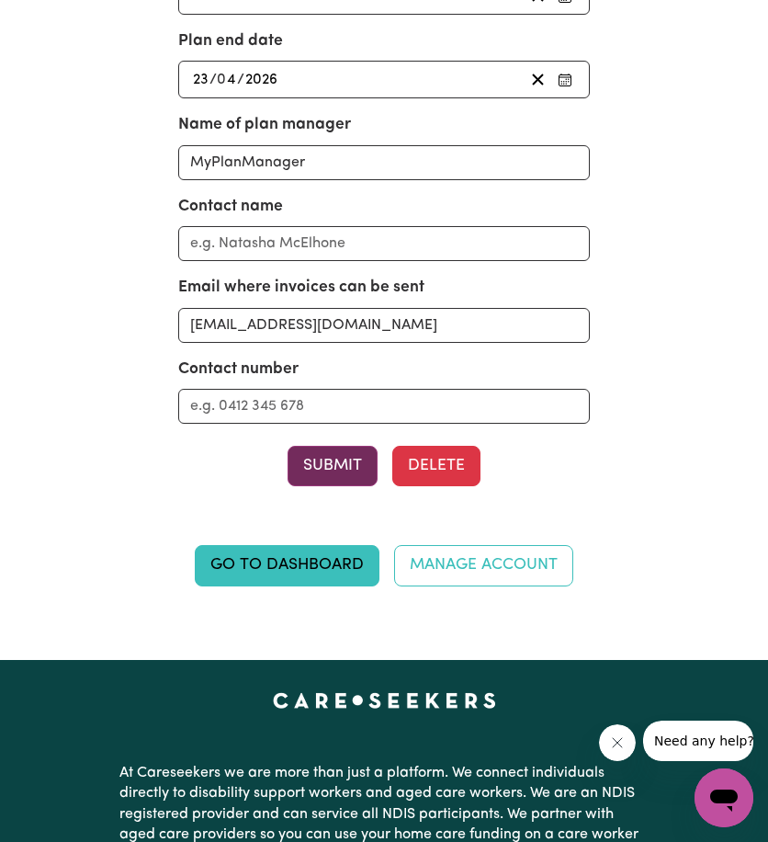
click at [344, 464] on button "Submit" at bounding box center [333, 466] width 90 height 40
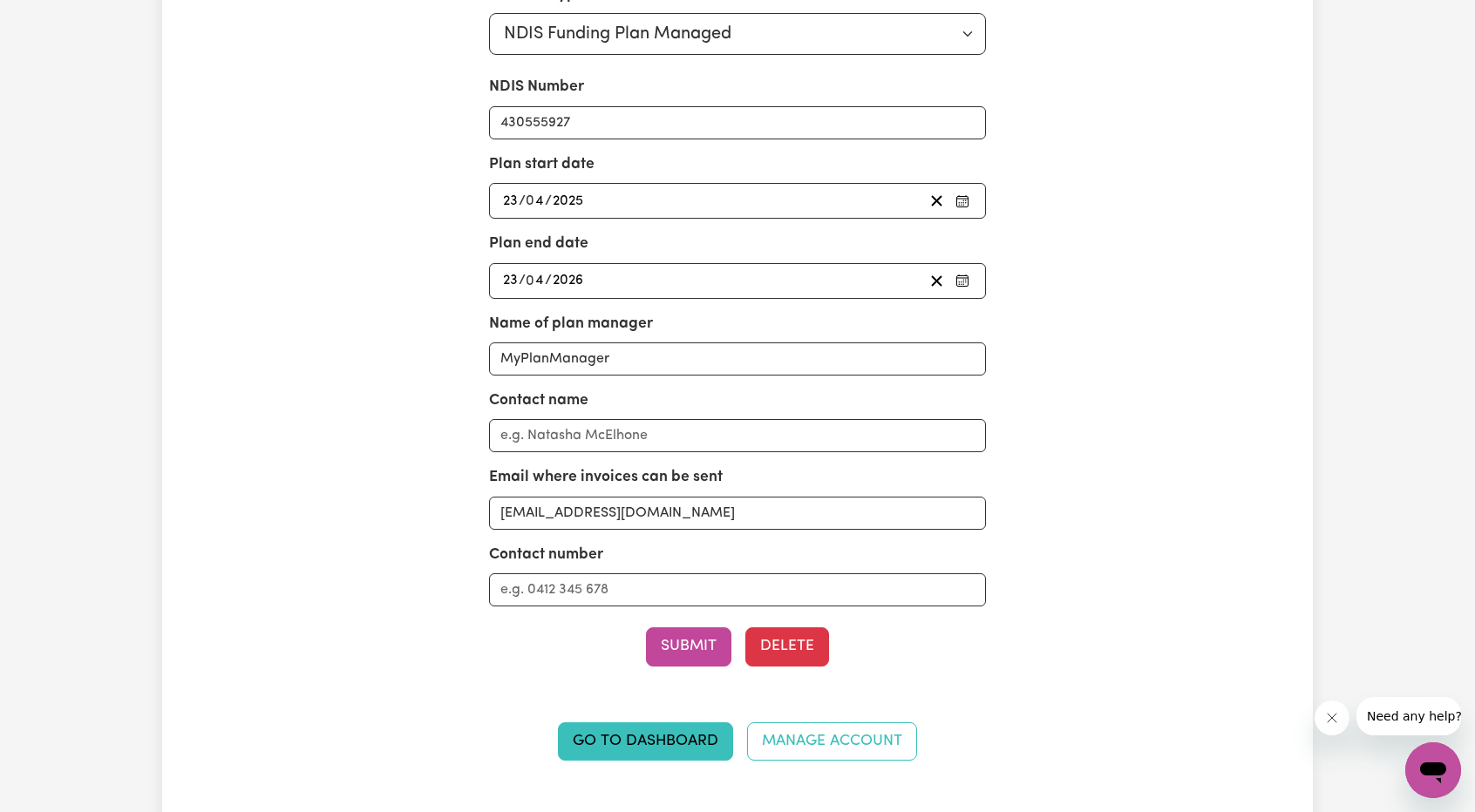
scroll to position [349, 0]
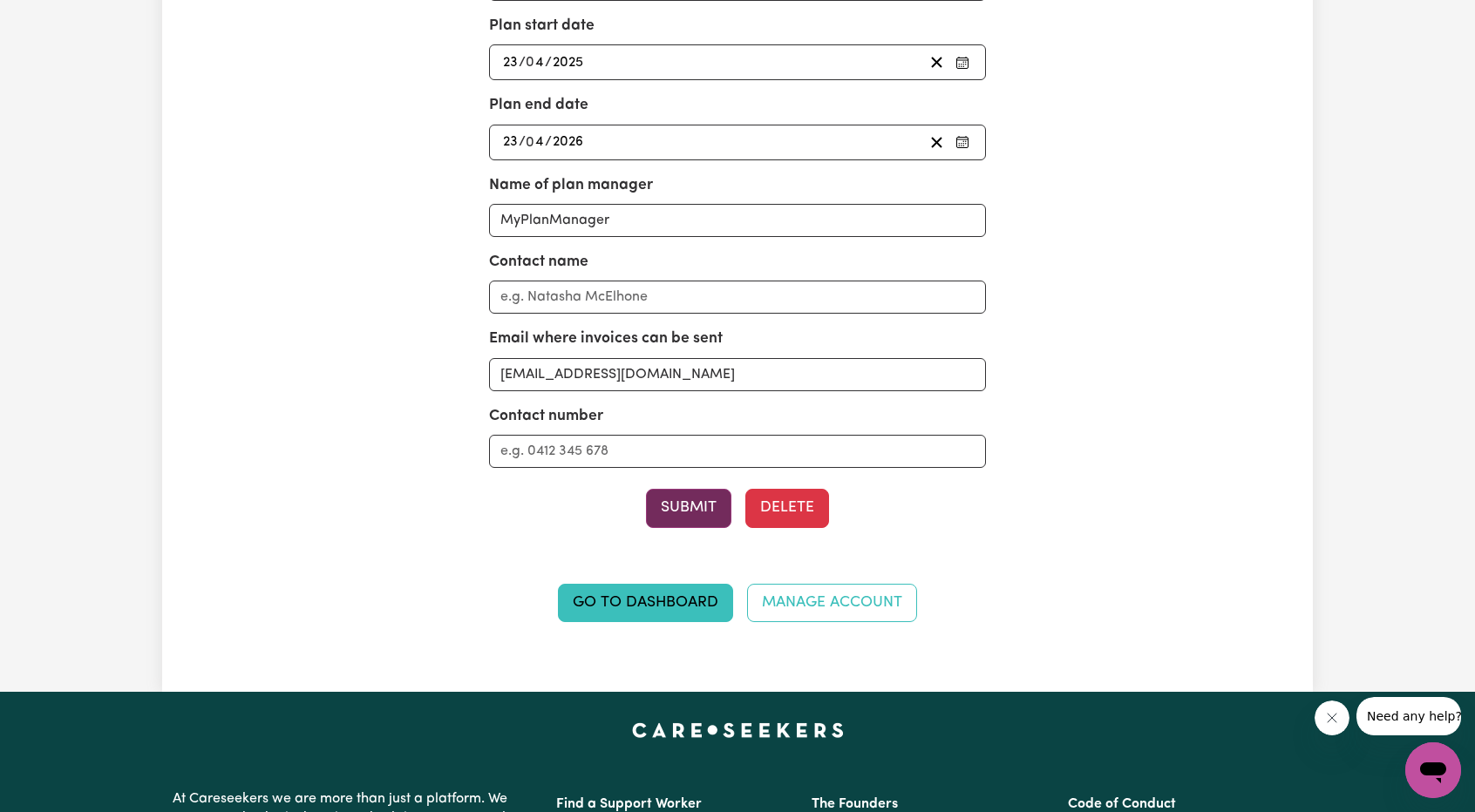
click at [687, 497] on button "Submit" at bounding box center [689, 508] width 85 height 38
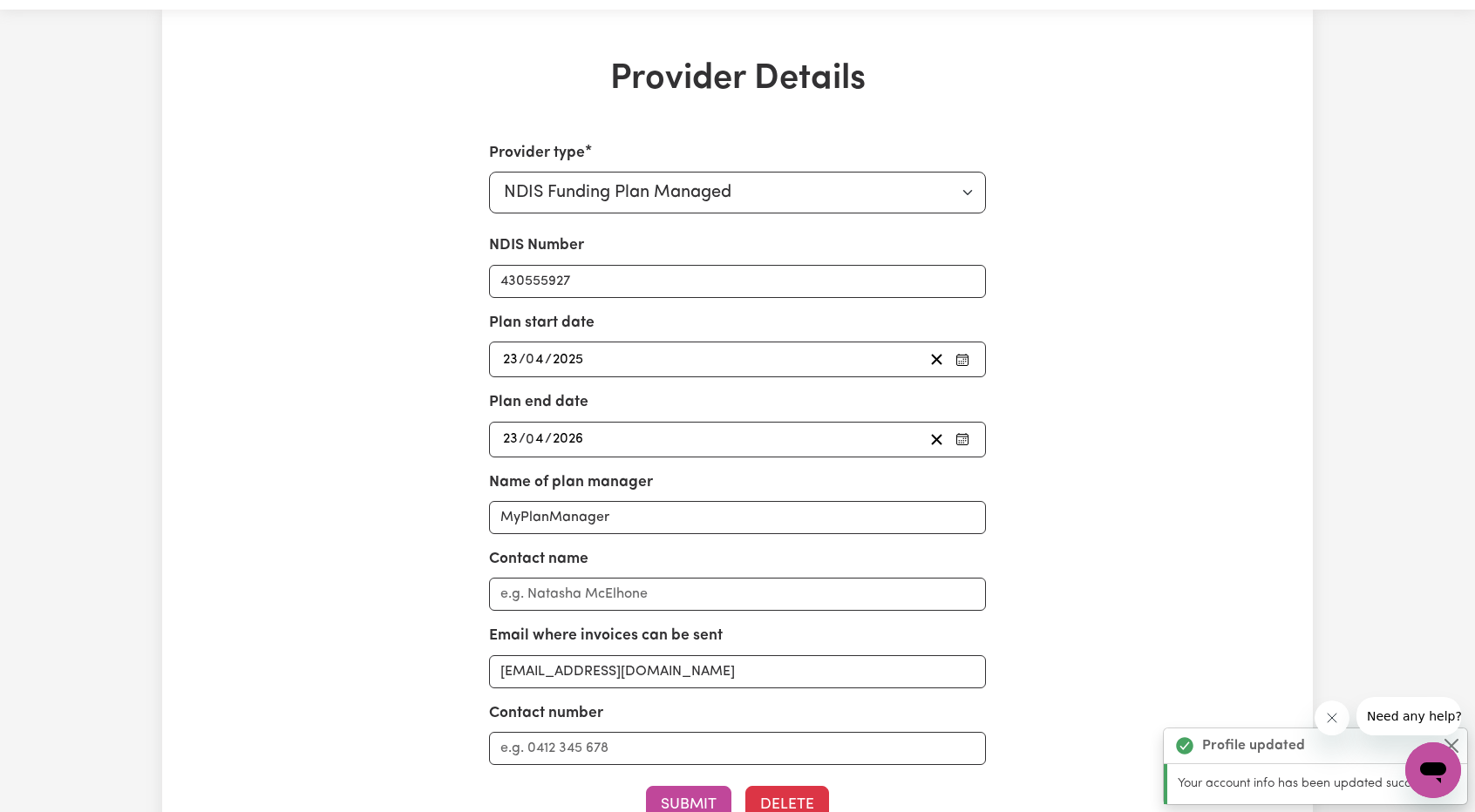
scroll to position [0, 0]
